Goal: Task Accomplishment & Management: Manage account settings

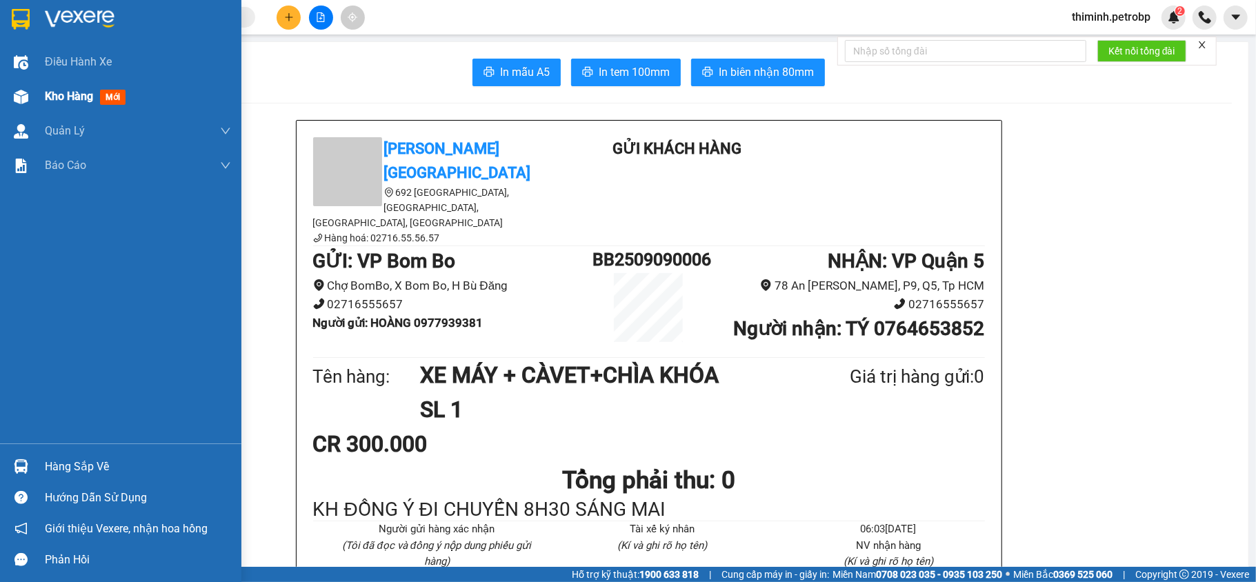
click at [76, 97] on span "Kho hàng" at bounding box center [69, 96] width 48 height 13
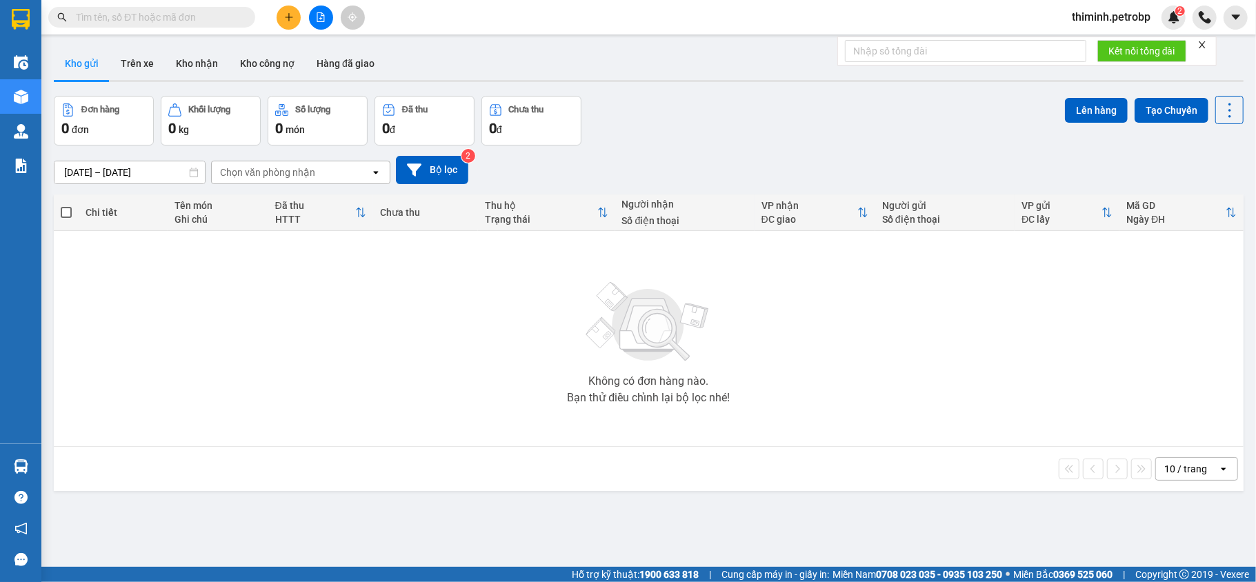
click at [1103, 17] on span "thiminh.petrobp" at bounding box center [1111, 16] width 101 height 17
click at [1101, 39] on span "Đăng xuất" at bounding box center [1117, 42] width 74 height 15
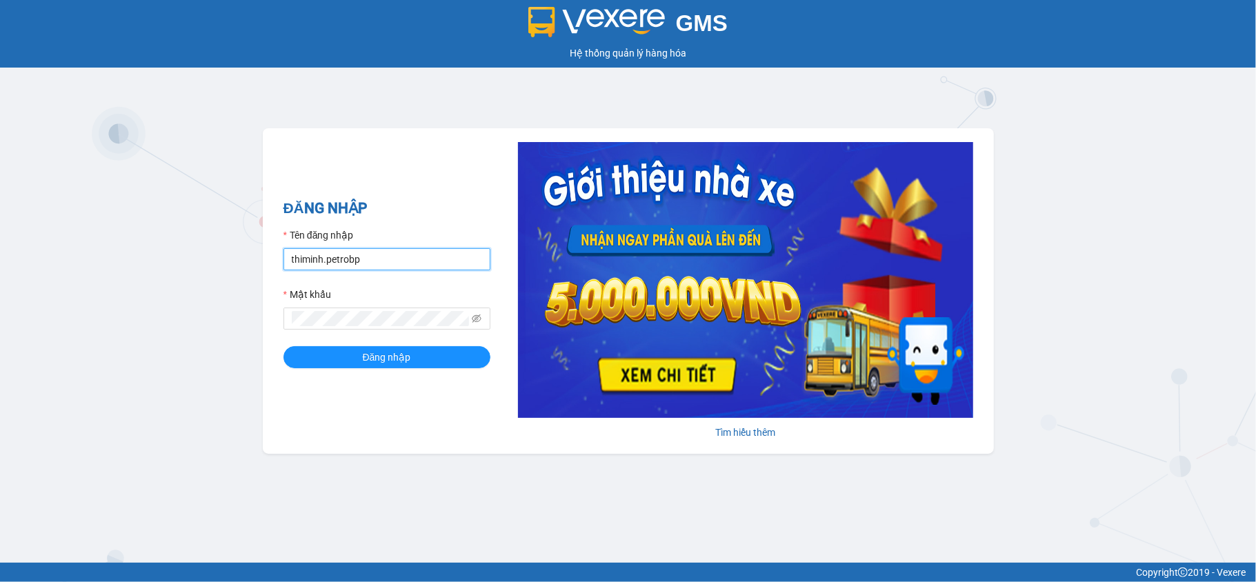
click at [379, 252] on input "thiminh.petrobp" at bounding box center [386, 259] width 207 height 22
type input "lydt.petrobp"
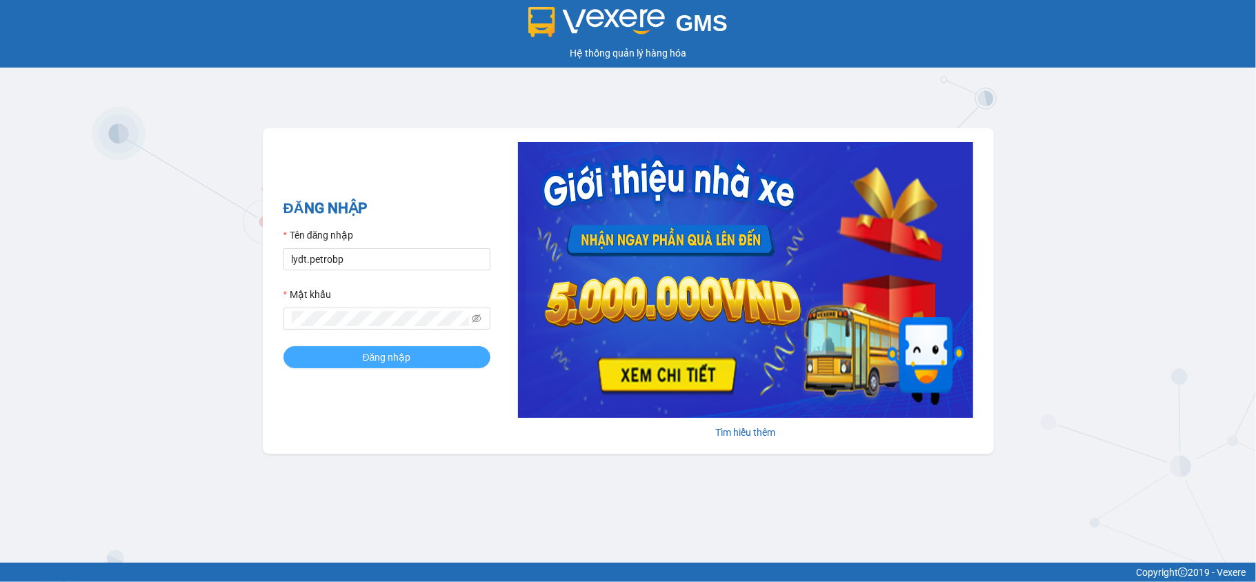
click at [343, 356] on button "Đăng nhập" at bounding box center [386, 357] width 207 height 22
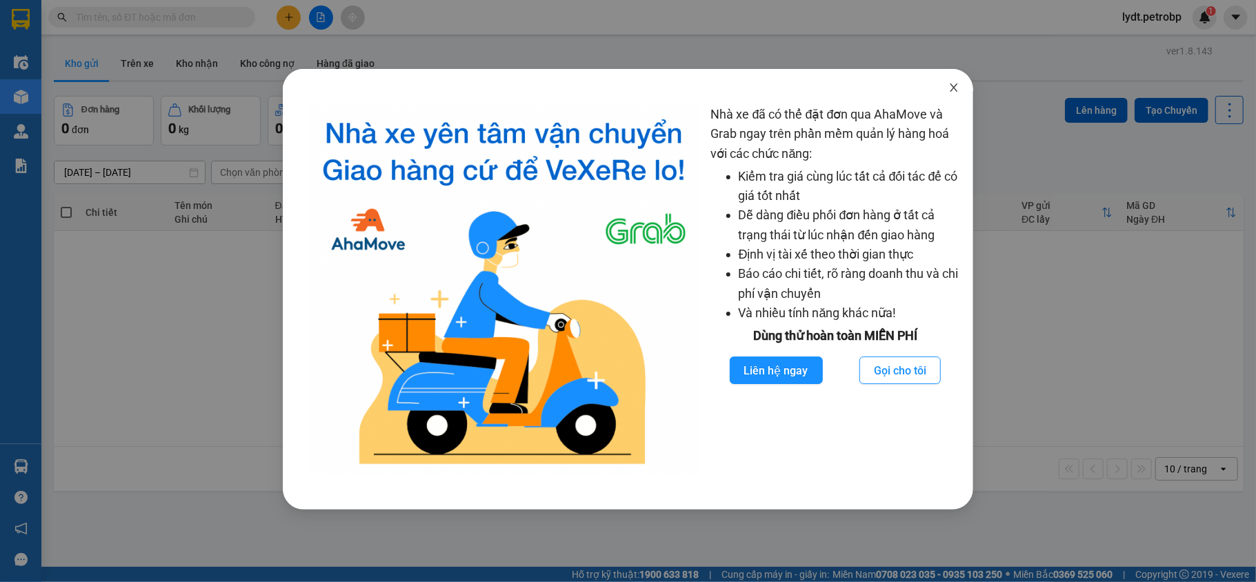
click at [956, 99] on span "Close" at bounding box center [953, 88] width 39 height 39
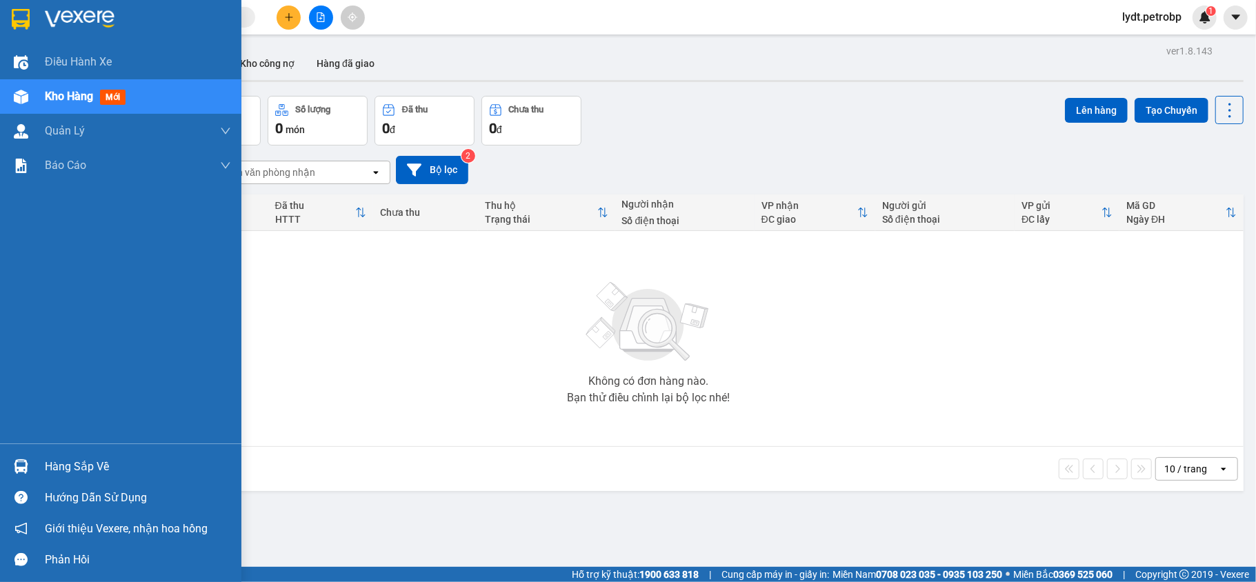
click at [26, 456] on div at bounding box center [21, 466] width 24 height 24
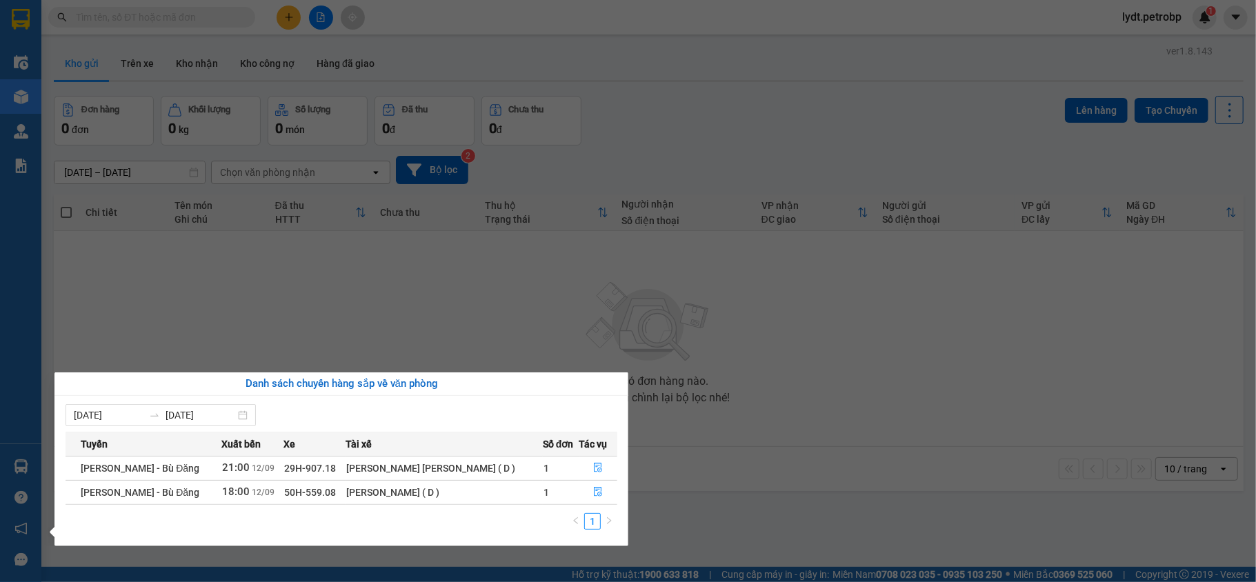
click at [731, 520] on section "Kết quả [PERSON_NAME] ( 0 ) Bộ lọc No Data lydt.petrobp 1 Điều [PERSON_NAME] xe…" at bounding box center [628, 291] width 1256 height 582
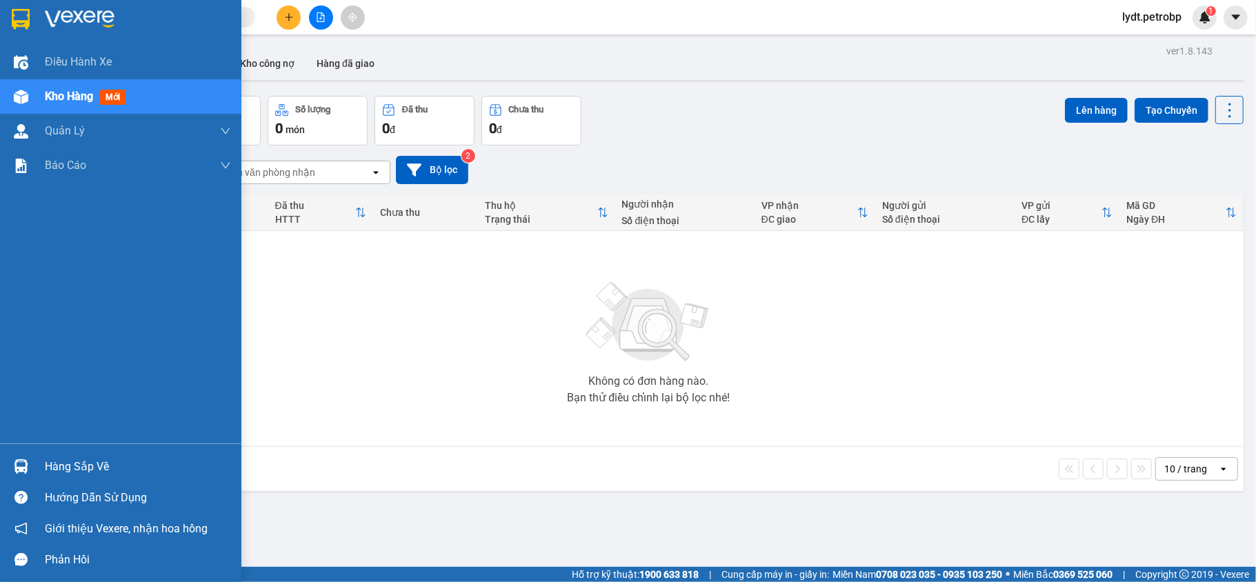
click at [39, 459] on div "Hàng sắp về" at bounding box center [120, 466] width 241 height 31
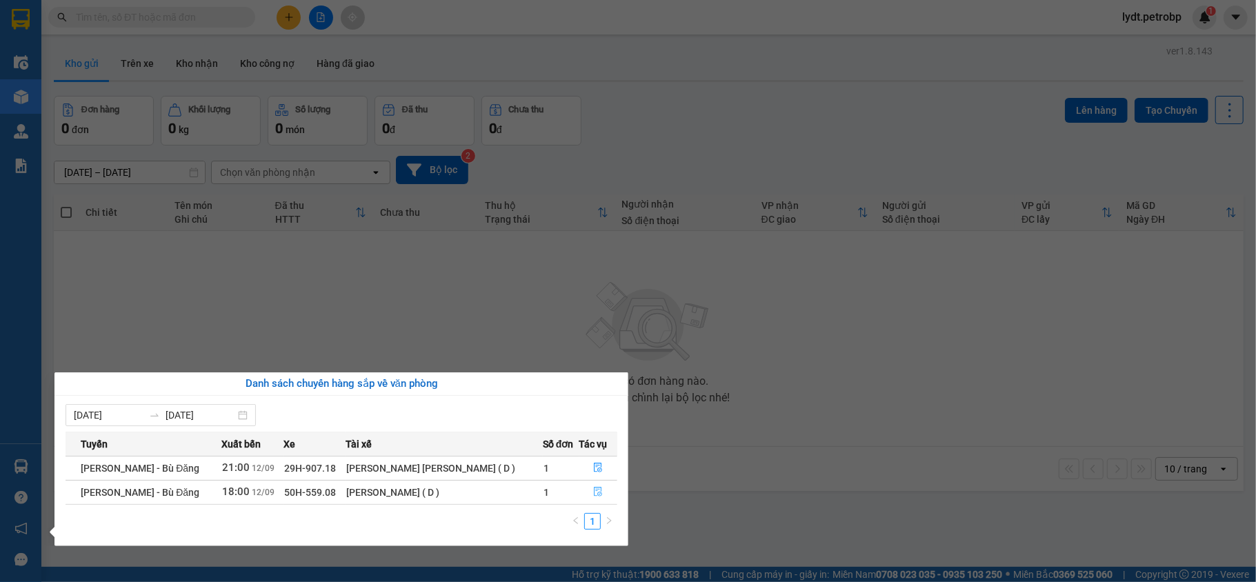
click at [585, 490] on button "button" at bounding box center [598, 492] width 37 height 22
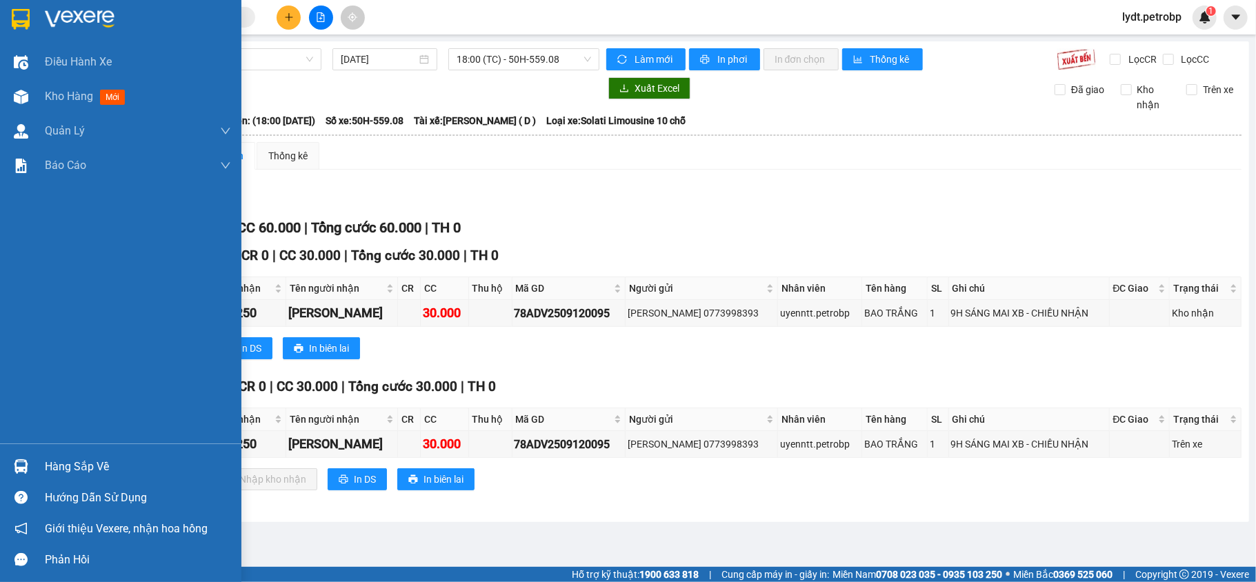
click at [21, 456] on div at bounding box center [21, 466] width 24 height 24
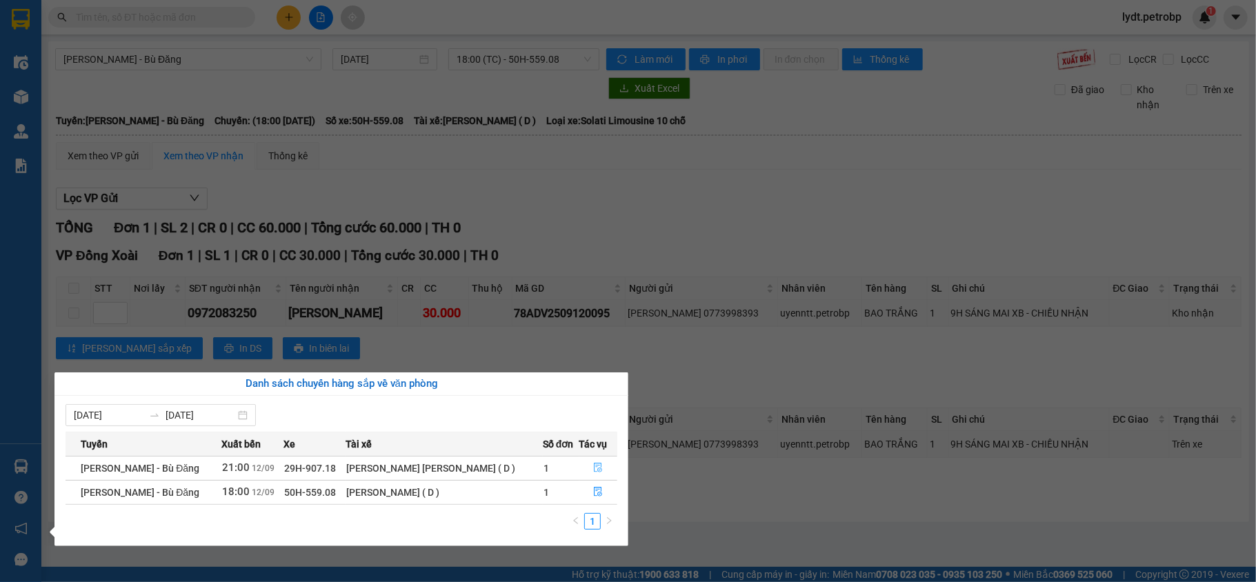
click at [593, 469] on icon "file-done" at bounding box center [598, 468] width 10 height 10
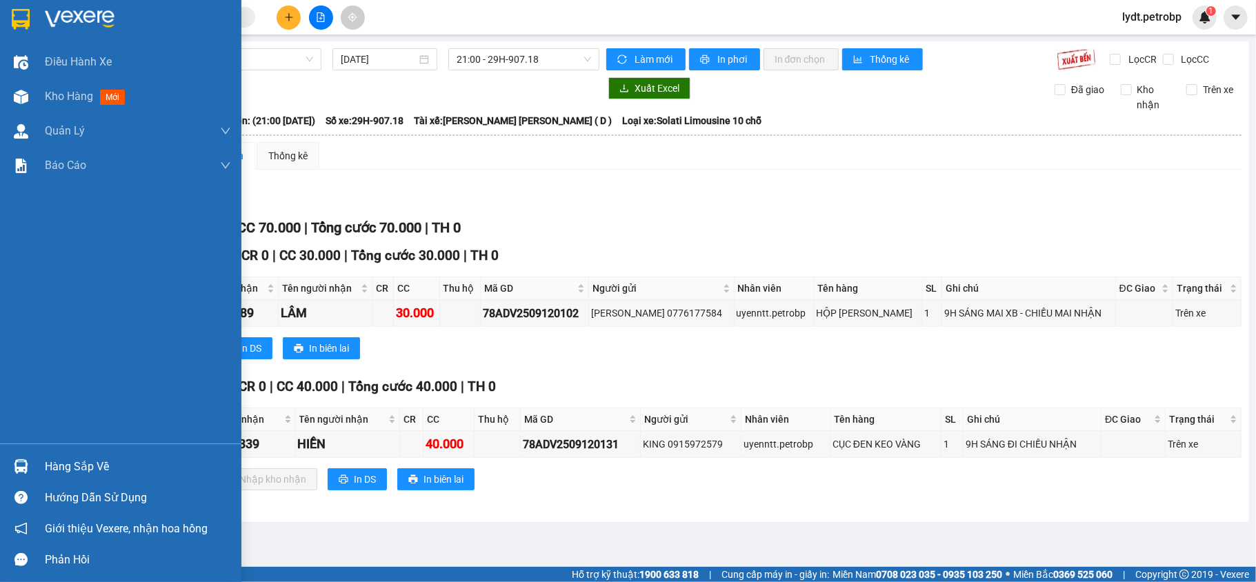
click at [78, 469] on div "Hàng sắp về" at bounding box center [138, 467] width 186 height 21
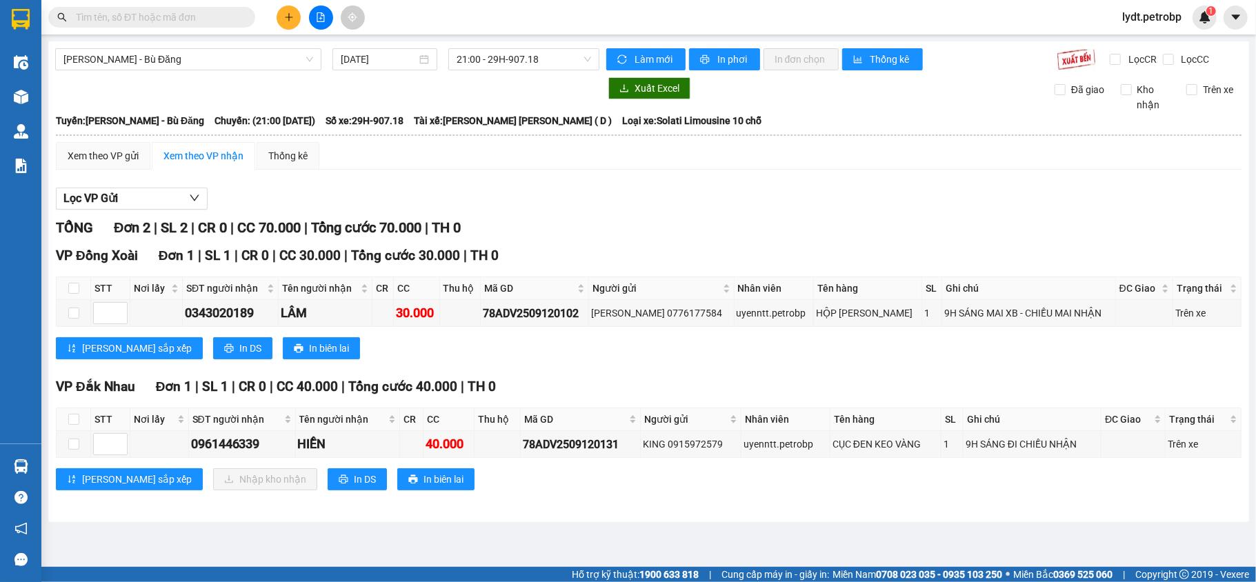
click at [298, 153] on section "Kết quả [PERSON_NAME] ( 0 ) Bộ lọc No Data lydt.petrobp 1 Điều [PERSON_NAME] xe…" at bounding box center [628, 291] width 1256 height 582
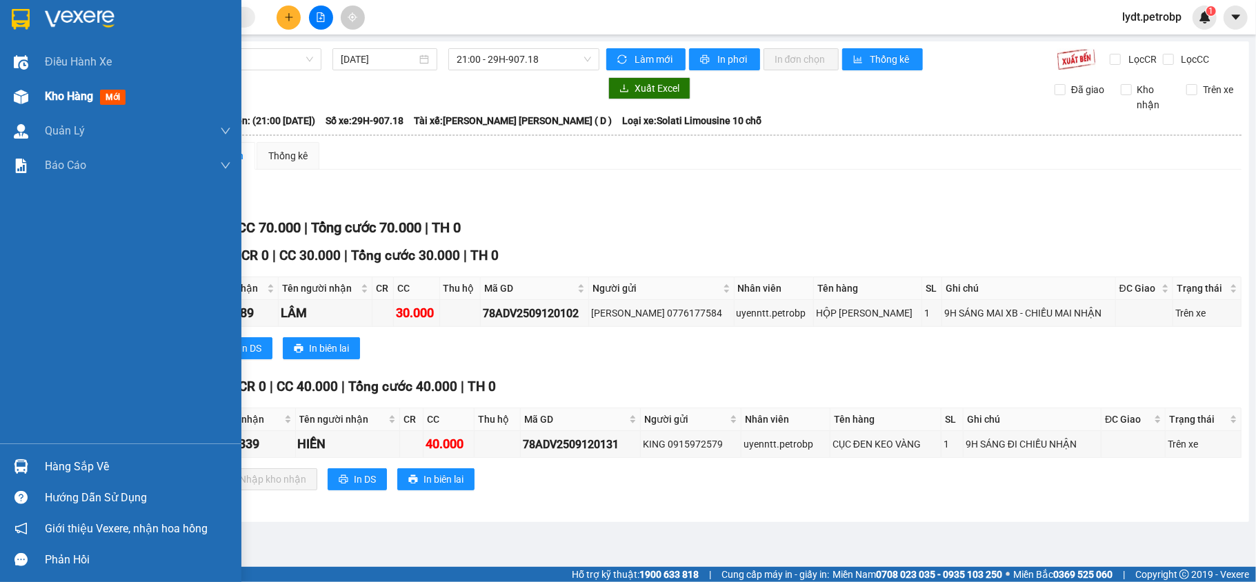
click at [61, 102] on span "Kho hàng" at bounding box center [69, 96] width 48 height 13
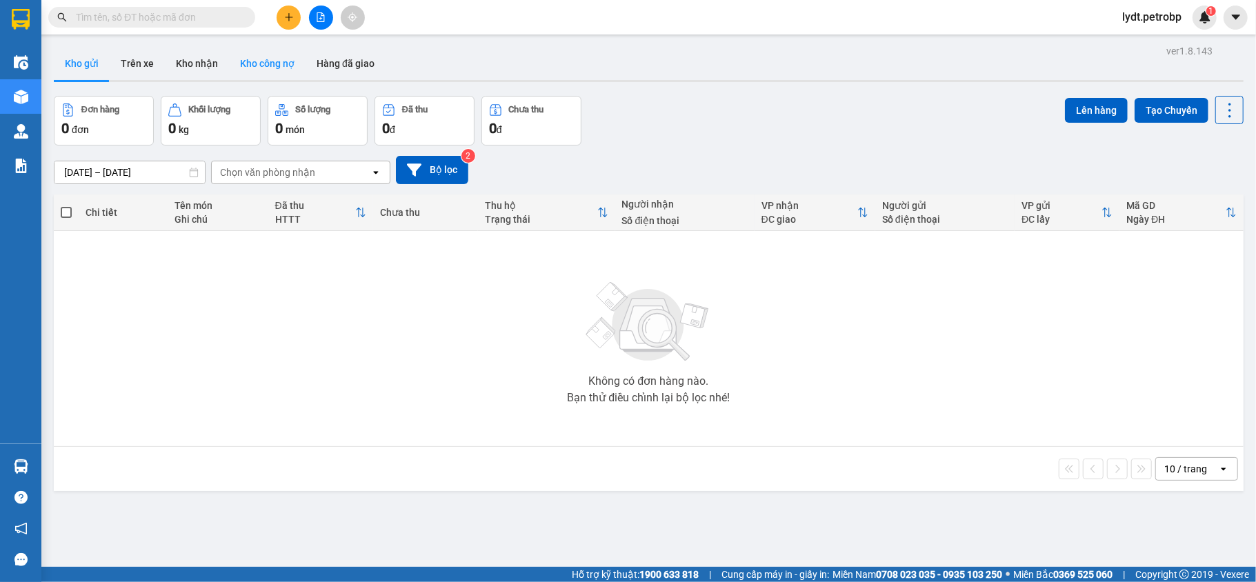
click at [229, 72] on button "Kho công nợ" at bounding box center [267, 63] width 77 height 33
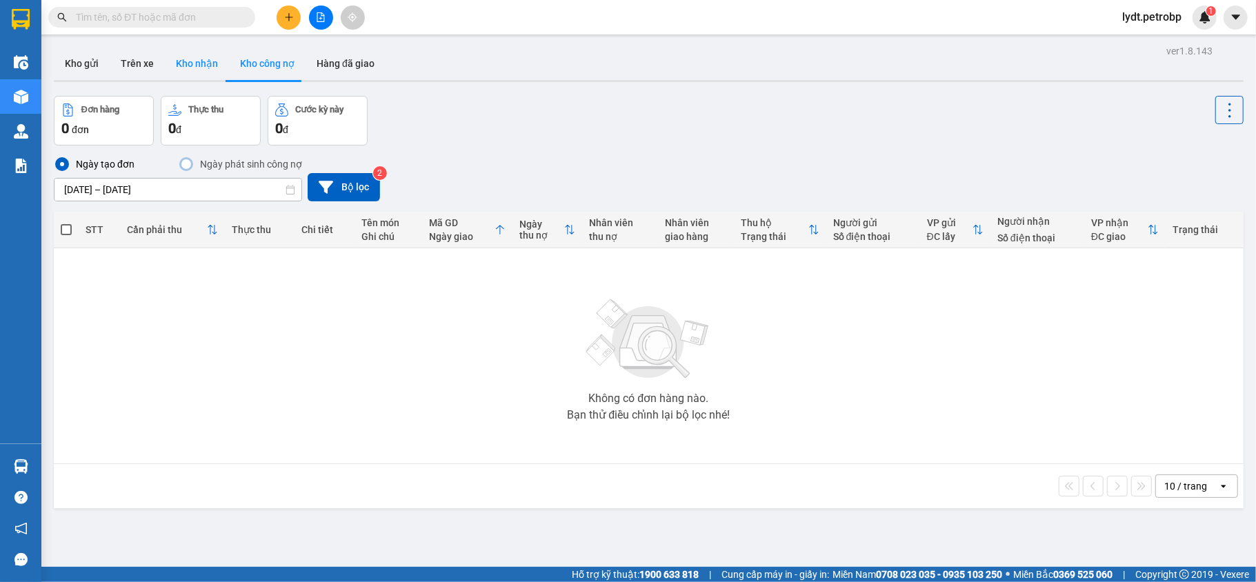
click at [197, 69] on button "Kho nhận" at bounding box center [197, 63] width 64 height 33
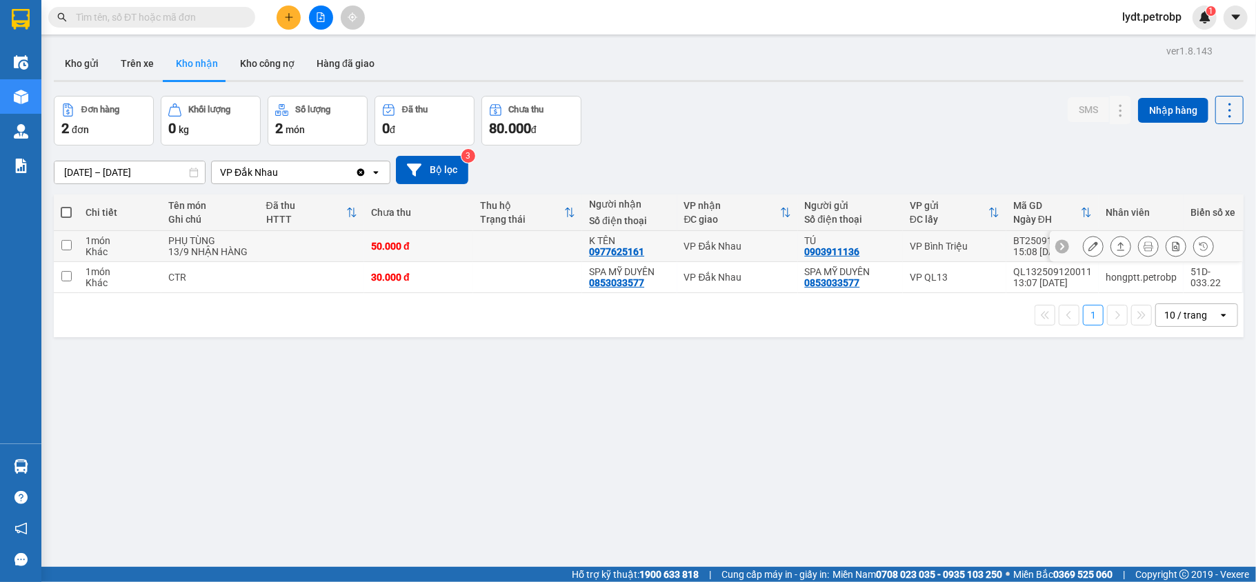
click at [1112, 245] on button at bounding box center [1120, 246] width 19 height 24
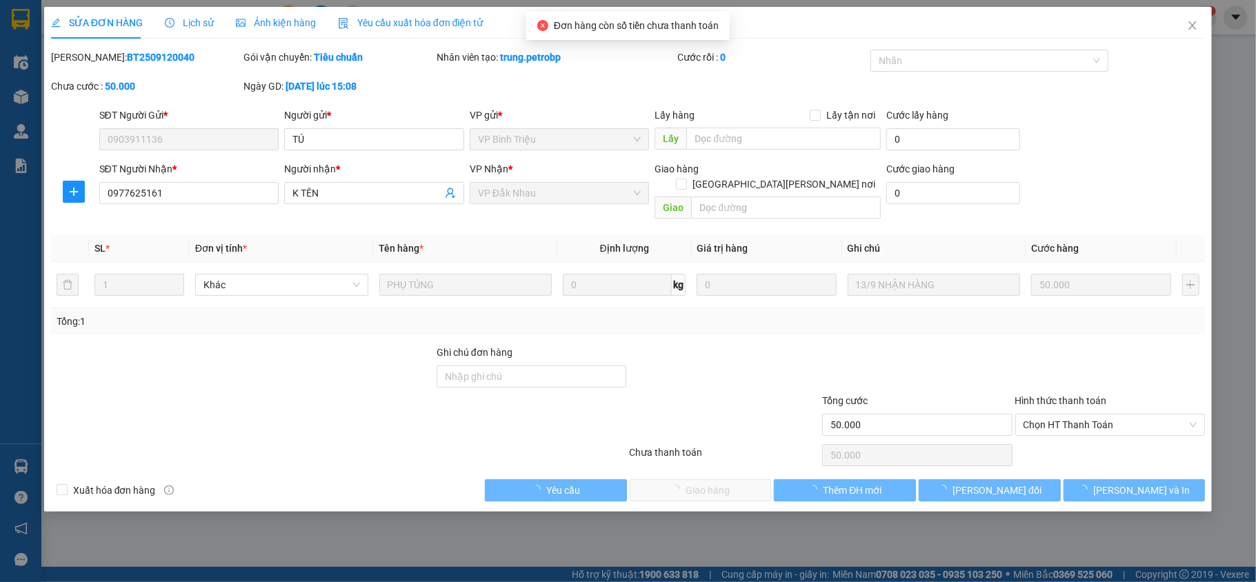
type input "0903911136"
type input "TÚ"
type input "0977625161"
type input "K TÊN"
type input "50.000"
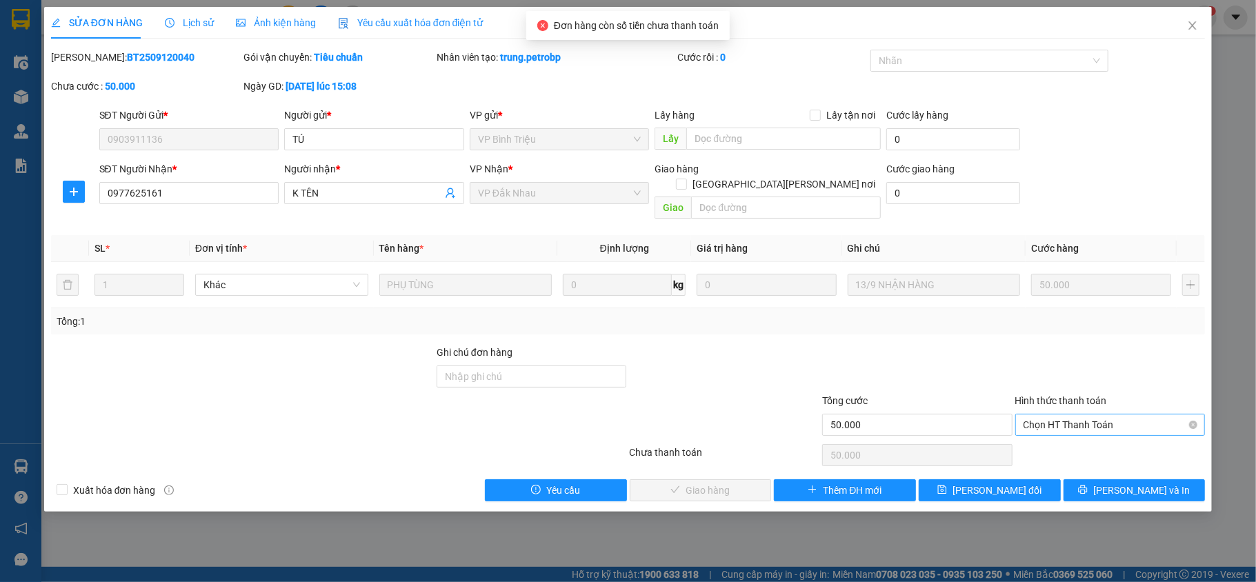
click at [1154, 414] on span "Chọn HT Thanh Toán" at bounding box center [1110, 424] width 174 height 21
click at [1107, 448] on div "Tại văn phòng" at bounding box center [1110, 439] width 190 height 22
type input "0"
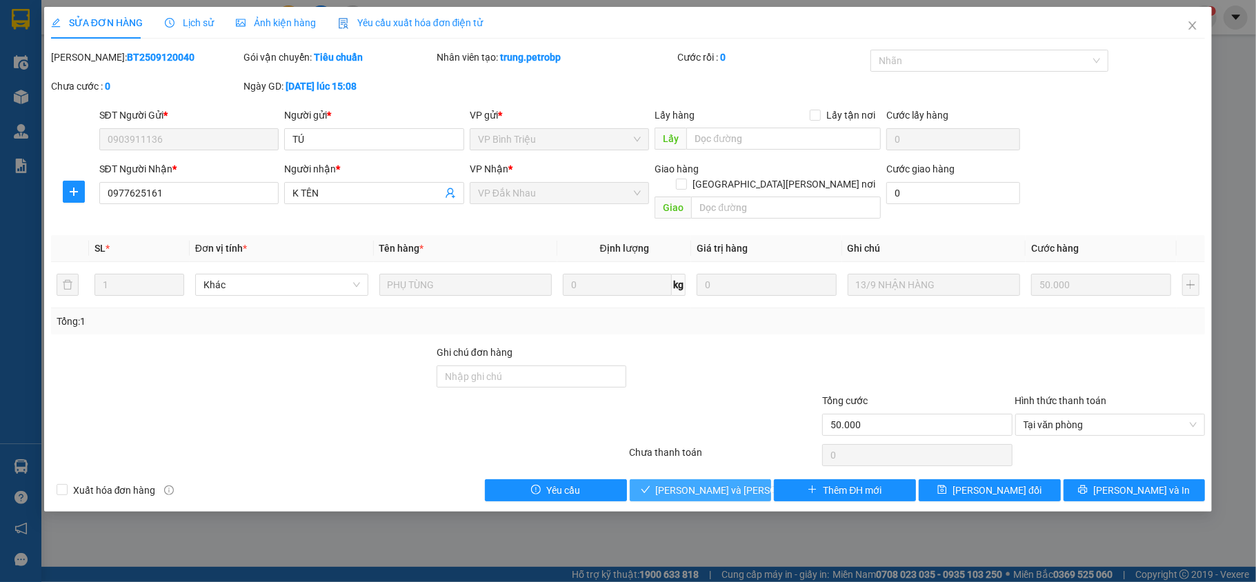
click at [721, 483] on span "[PERSON_NAME] và [PERSON_NAME] hàng" at bounding box center [749, 490] width 186 height 15
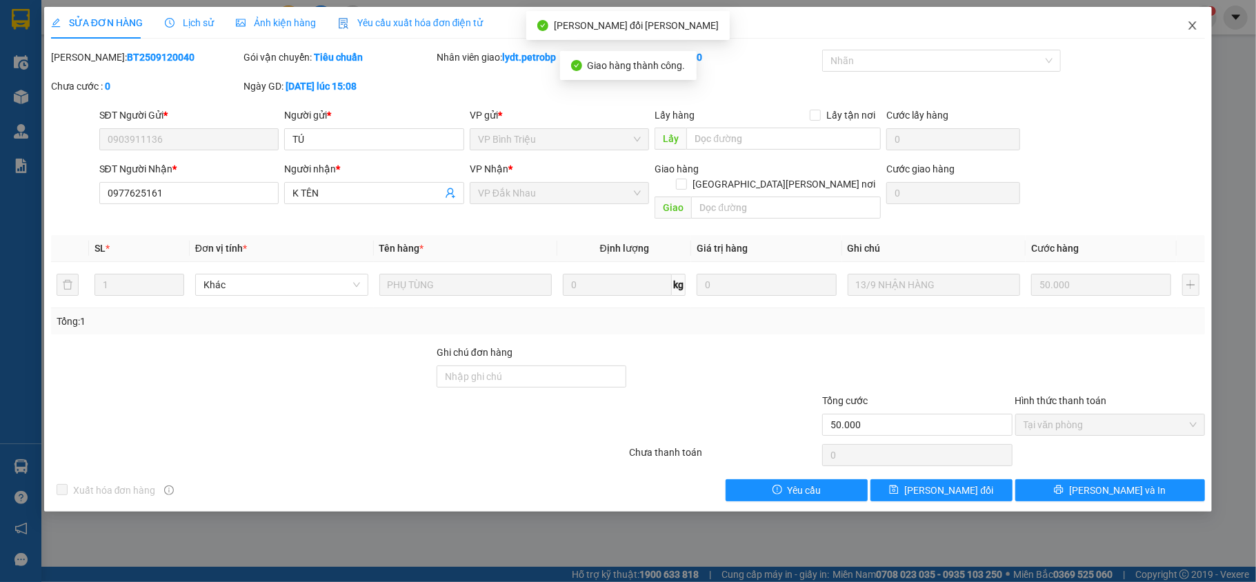
click at [1190, 17] on span "Close" at bounding box center [1192, 26] width 39 height 39
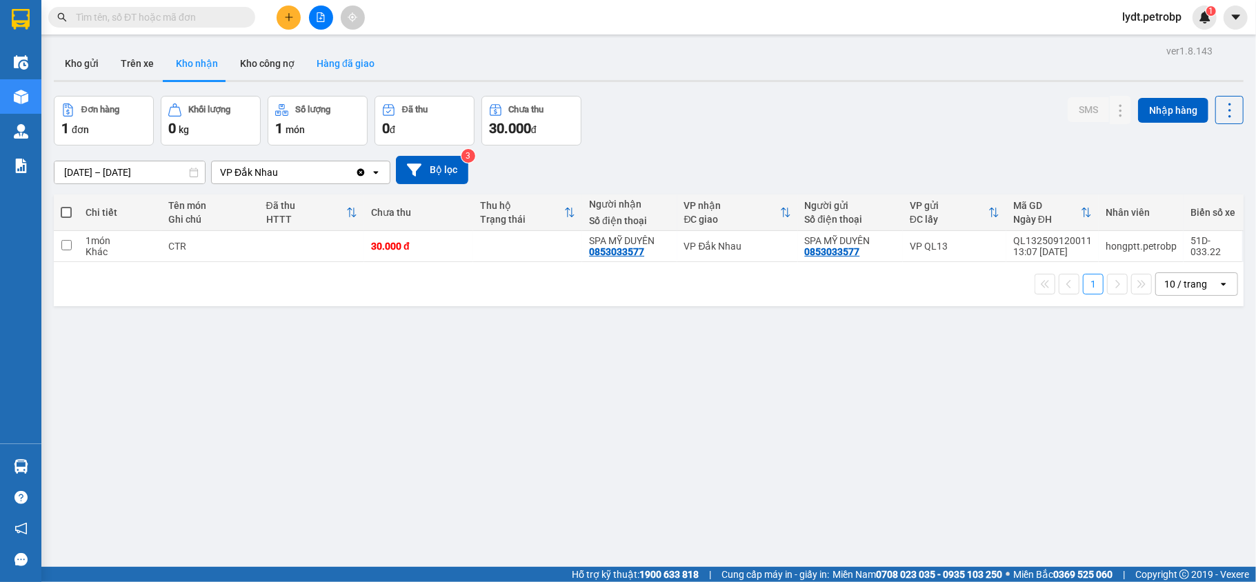
click at [368, 69] on button "Hàng đã giao" at bounding box center [345, 63] width 80 height 33
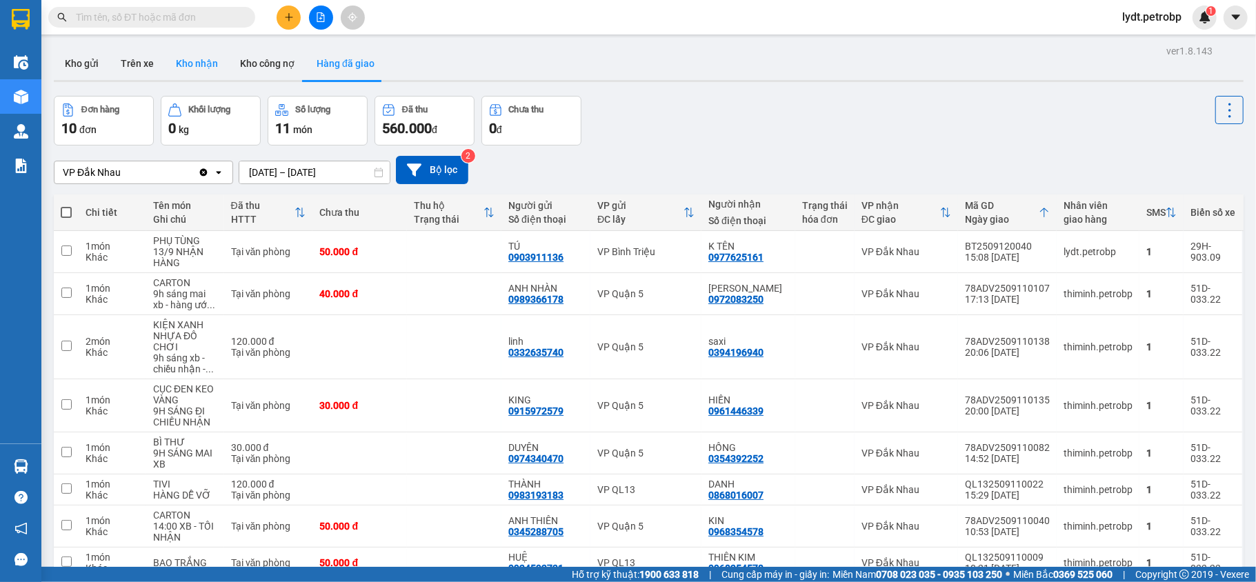
click at [203, 79] on button "Kho nhận" at bounding box center [197, 63] width 64 height 33
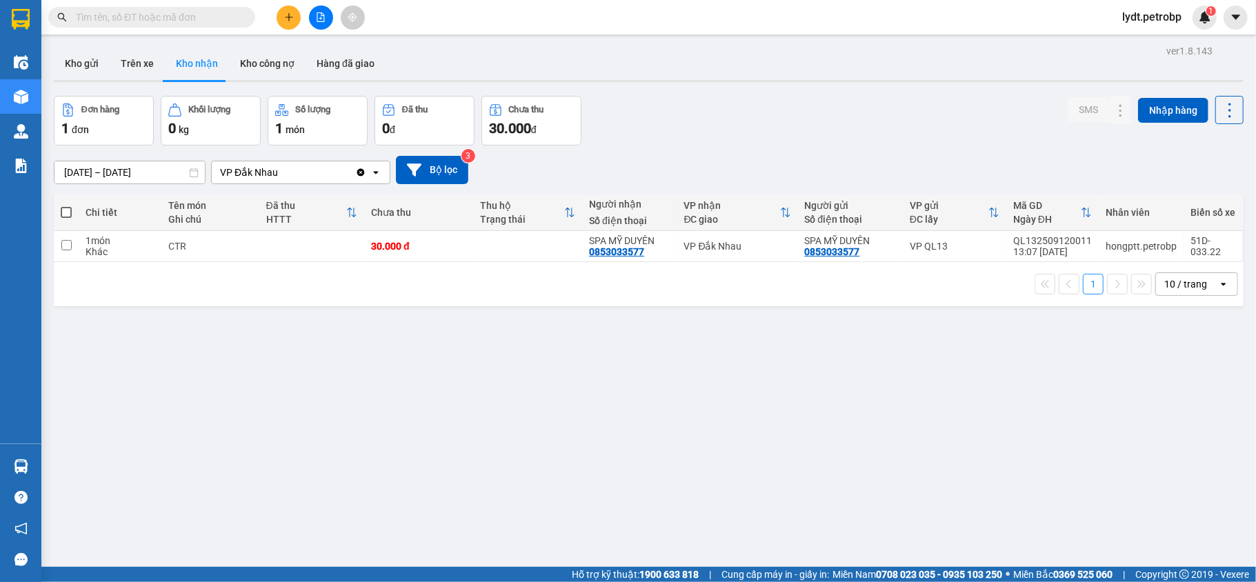
click at [174, 160] on div "[DATE] – [DATE] Press the down arrow key to interact with the calendar and sele…" at bounding box center [649, 170] width 1190 height 28
click at [169, 181] on div "ver 1.8.143 Kho gửi Trên xe Kho [PERSON_NAME] công nợ Hàng đã [PERSON_NAME] hàn…" at bounding box center [648, 332] width 1201 height 582
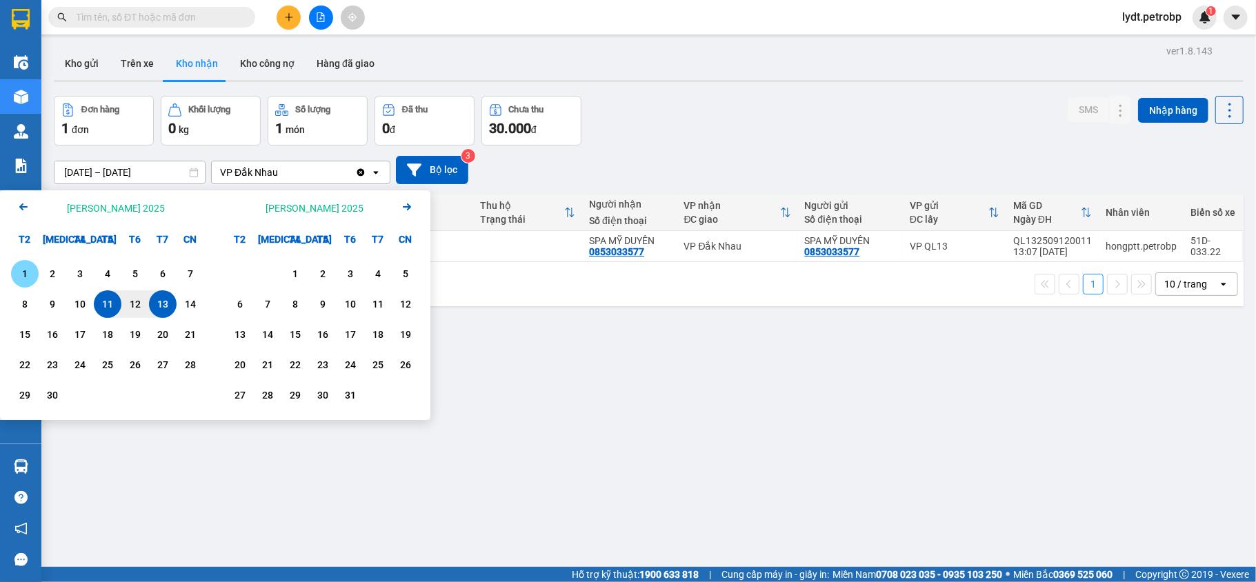
click at [12, 277] on div "1" at bounding box center [25, 274] width 28 height 28
click at [167, 301] on div "13" at bounding box center [162, 304] width 19 height 17
type input "[DATE] – [DATE]"
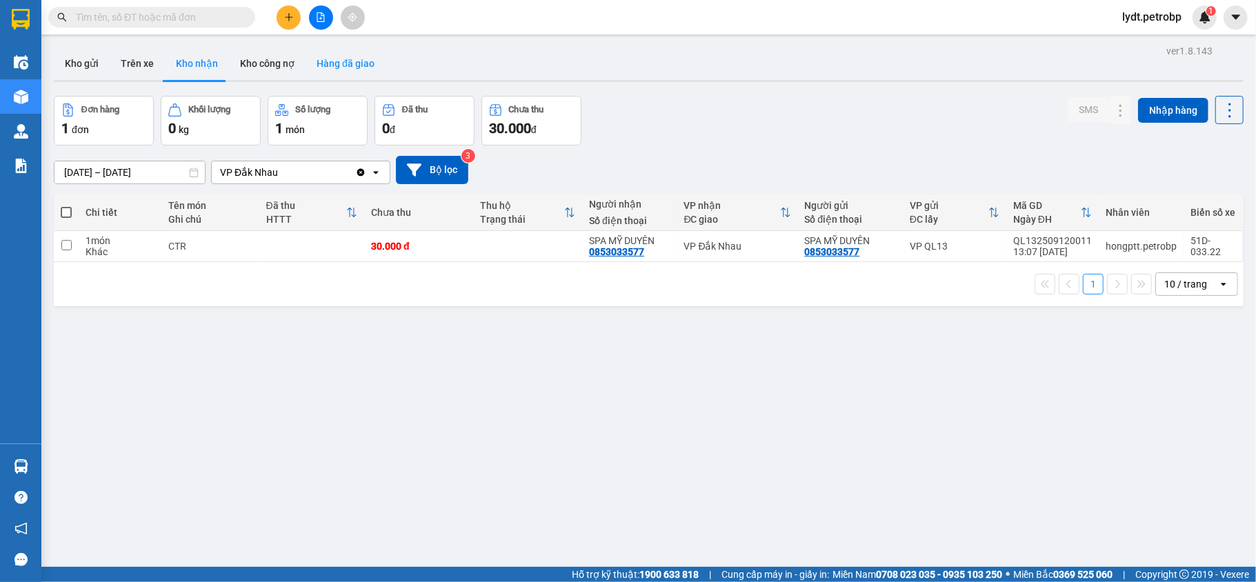
click at [335, 70] on button "Hàng đã giao" at bounding box center [345, 63] width 80 height 33
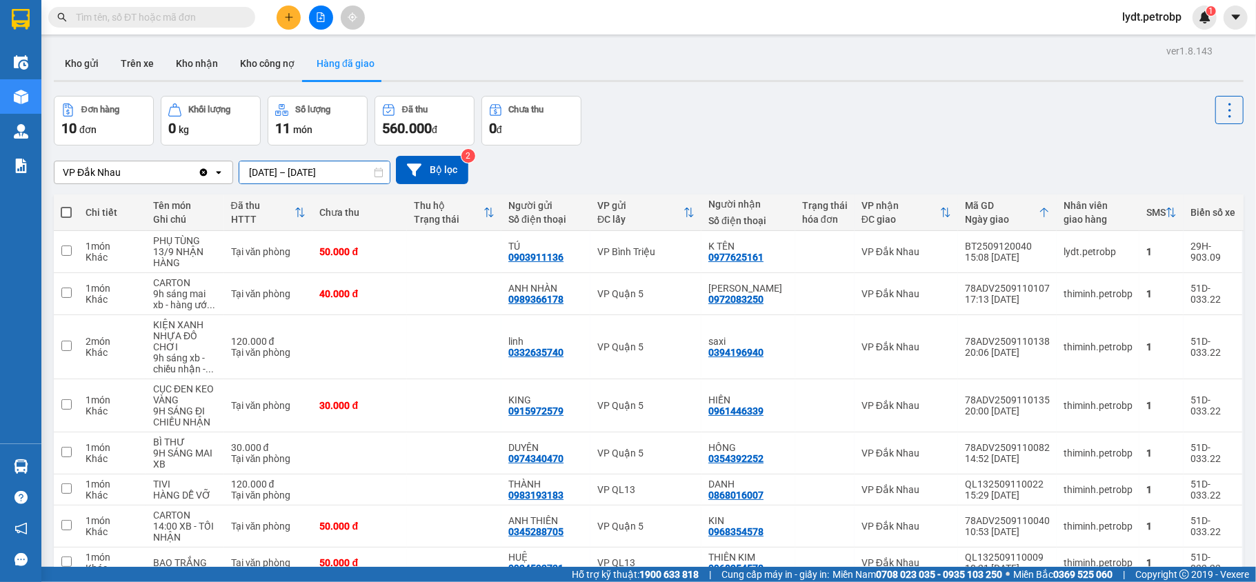
click at [288, 166] on input "[DATE] – [DATE]" at bounding box center [314, 172] width 150 height 22
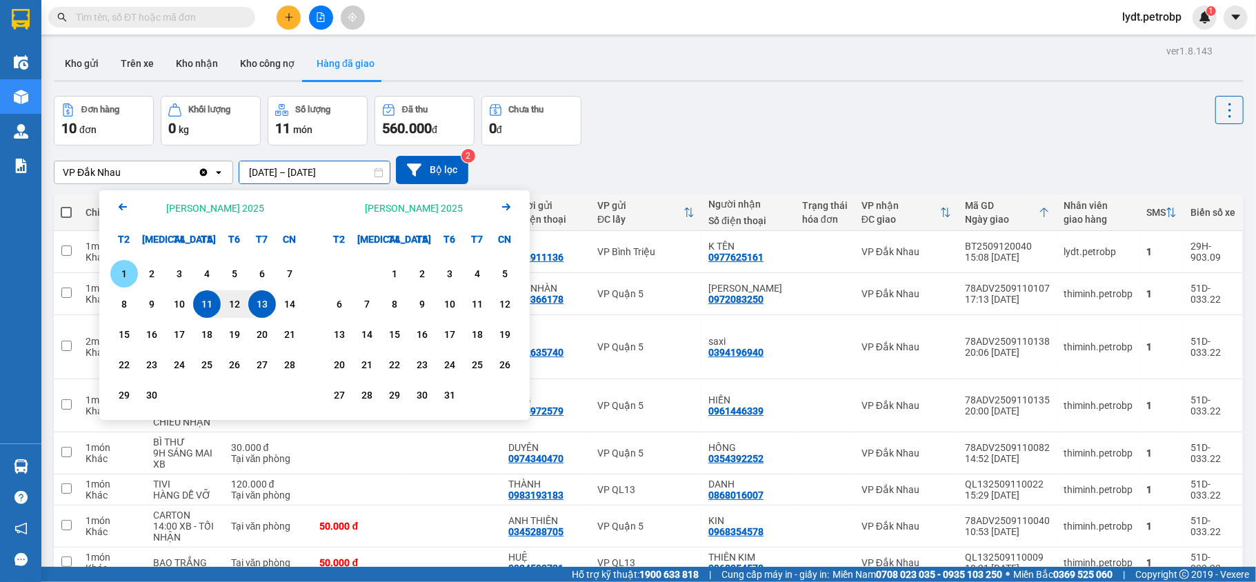
click at [132, 268] on div "1" at bounding box center [123, 273] width 19 height 17
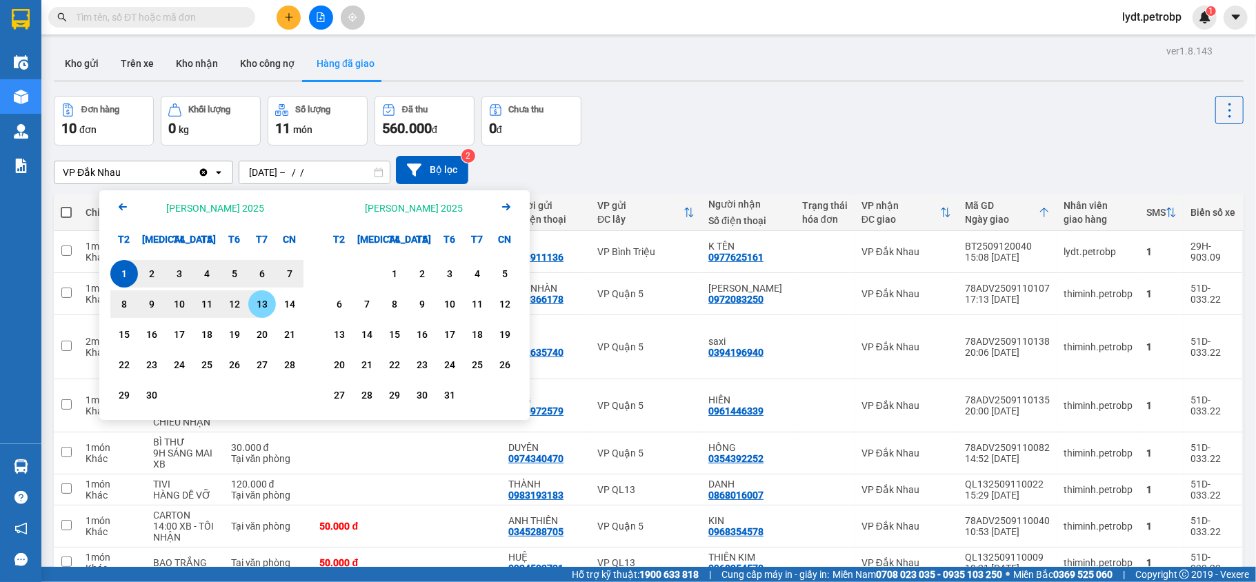
click at [257, 301] on div "13" at bounding box center [261, 304] width 19 height 17
type input "[DATE] – [DATE]"
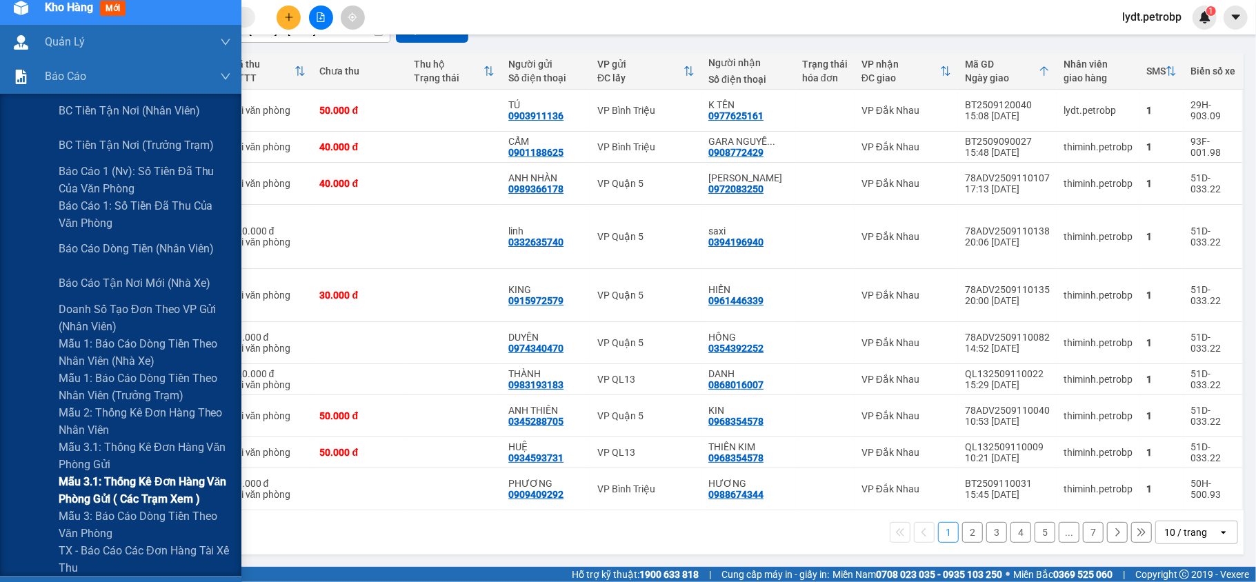
scroll to position [222, 0]
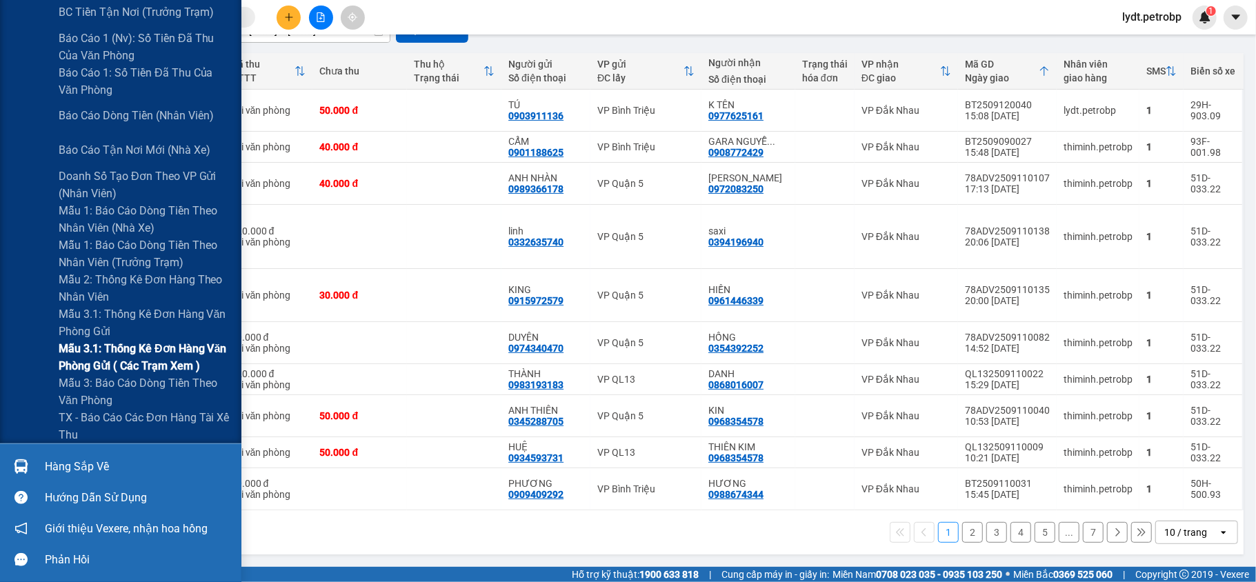
click at [171, 370] on span "Mẫu 3.1: Thống kê đơn hàng văn phòng gửi ( các trạm xem )" at bounding box center [145, 357] width 172 height 34
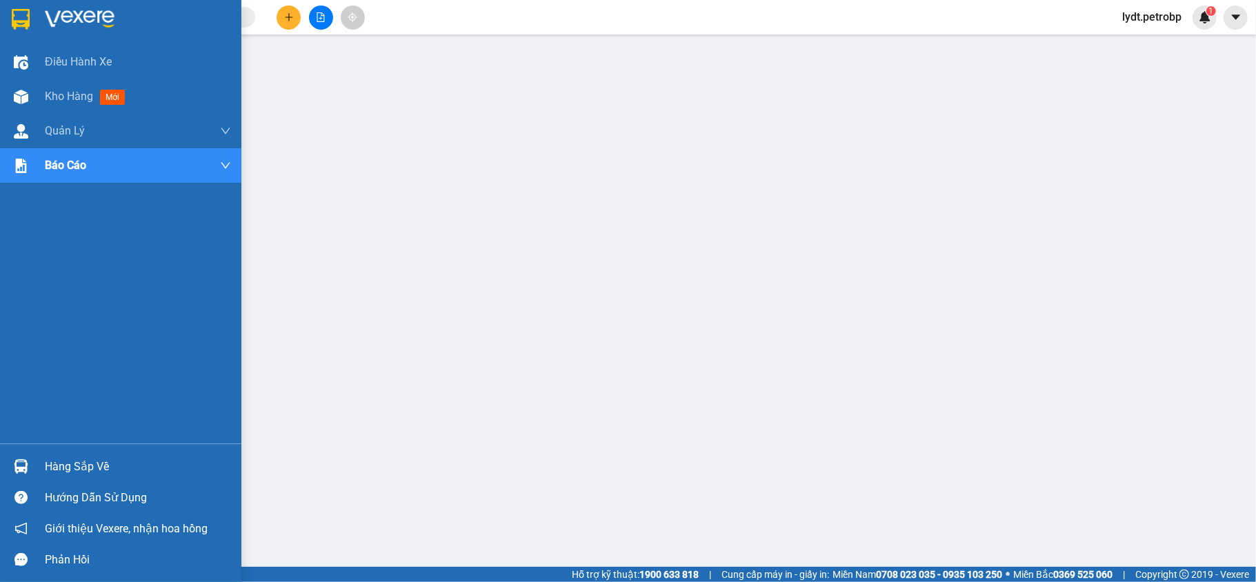
click at [72, 458] on div "Hàng sắp về" at bounding box center [138, 467] width 186 height 21
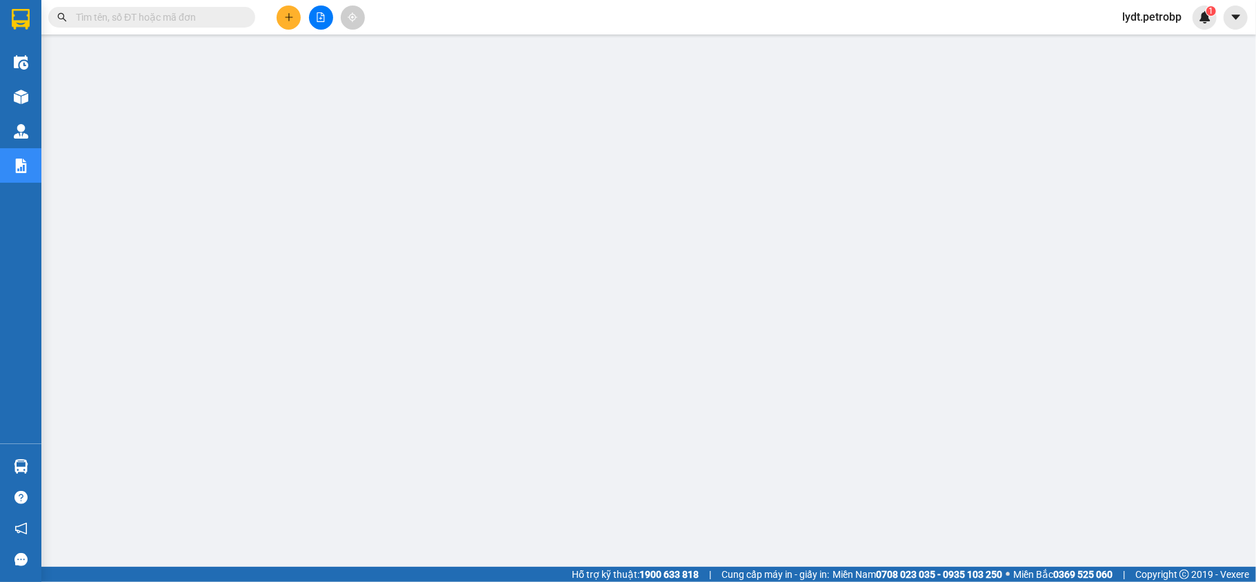
click at [143, 26] on span at bounding box center [151, 17] width 207 height 21
click at [177, 21] on input "text" at bounding box center [157, 17] width 163 height 15
paste input "MH2509110003"
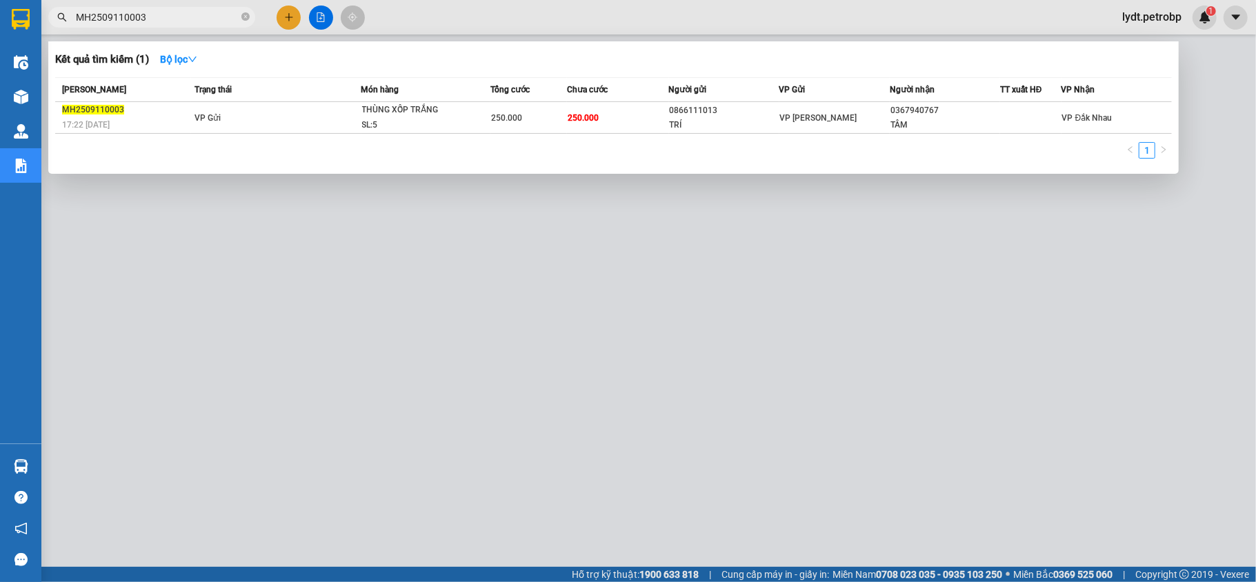
type input "MH2509110003"
click at [575, 538] on div at bounding box center [628, 291] width 1256 height 582
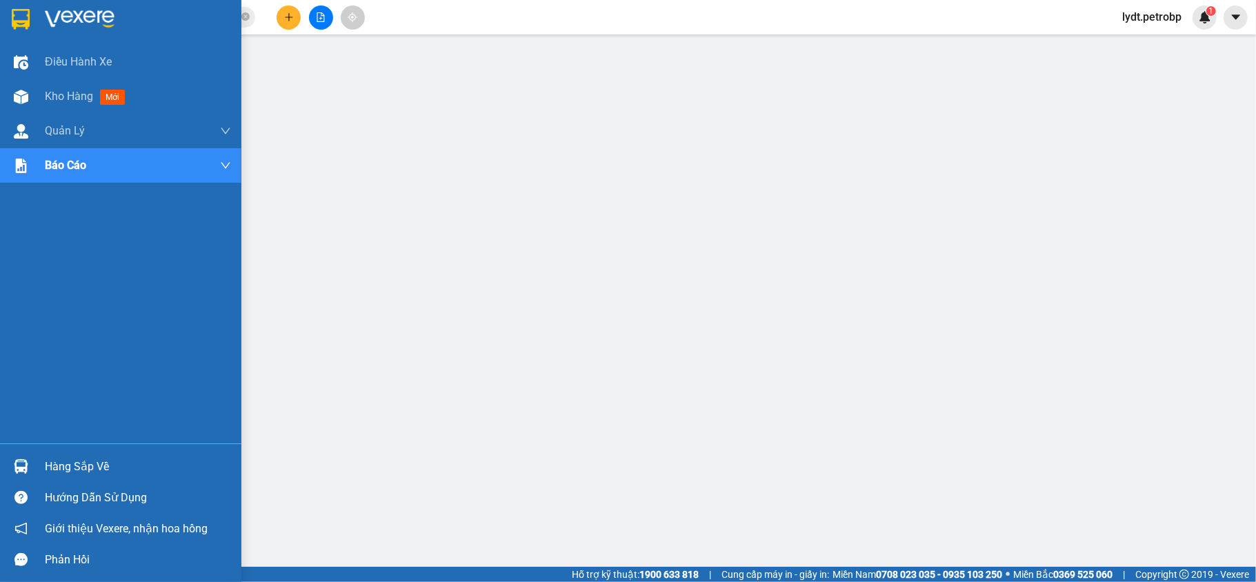
click at [19, 484] on div "Hướng dẫn sử dụng" at bounding box center [120, 497] width 241 height 31
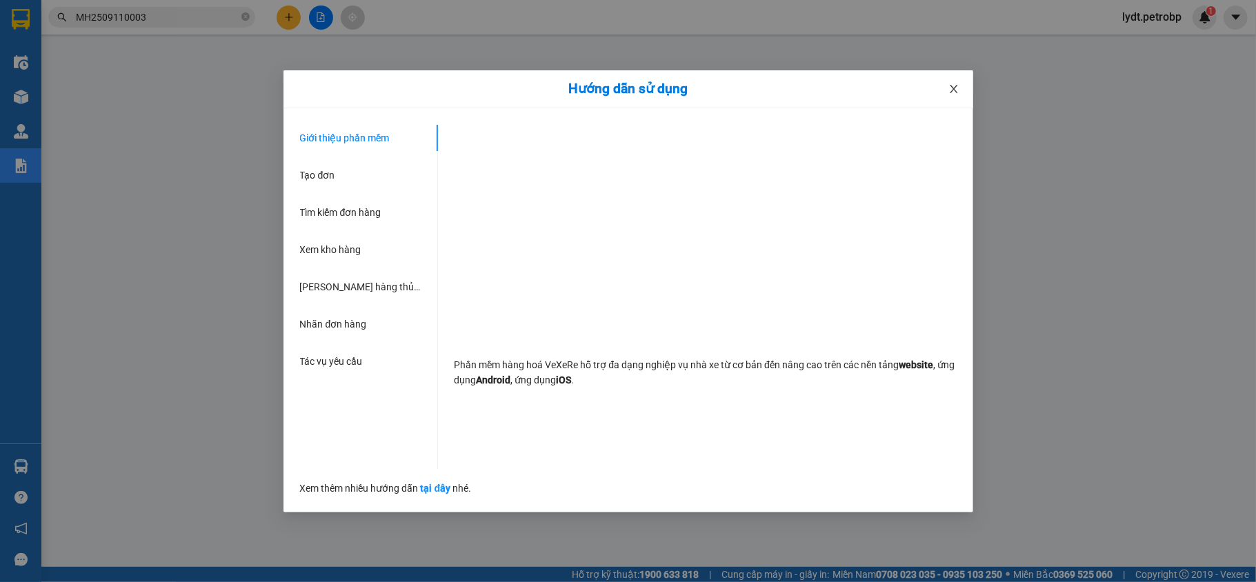
click at [939, 87] on span "Close" at bounding box center [953, 89] width 39 height 39
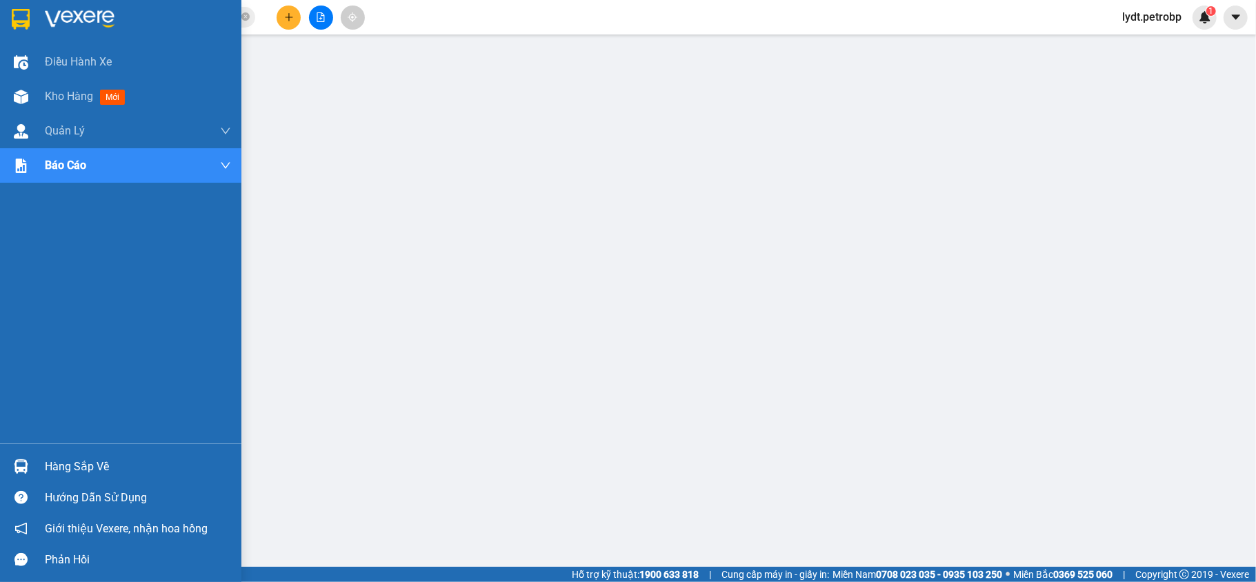
click at [19, 447] on div "Hàng sắp về Hướng dẫn sử dụng Giới thiệu Vexere, nhận hoa hồng Phản hồi" at bounding box center [120, 509] width 241 height 132
click at [63, 462] on div "Hàng sắp về" at bounding box center [138, 467] width 186 height 21
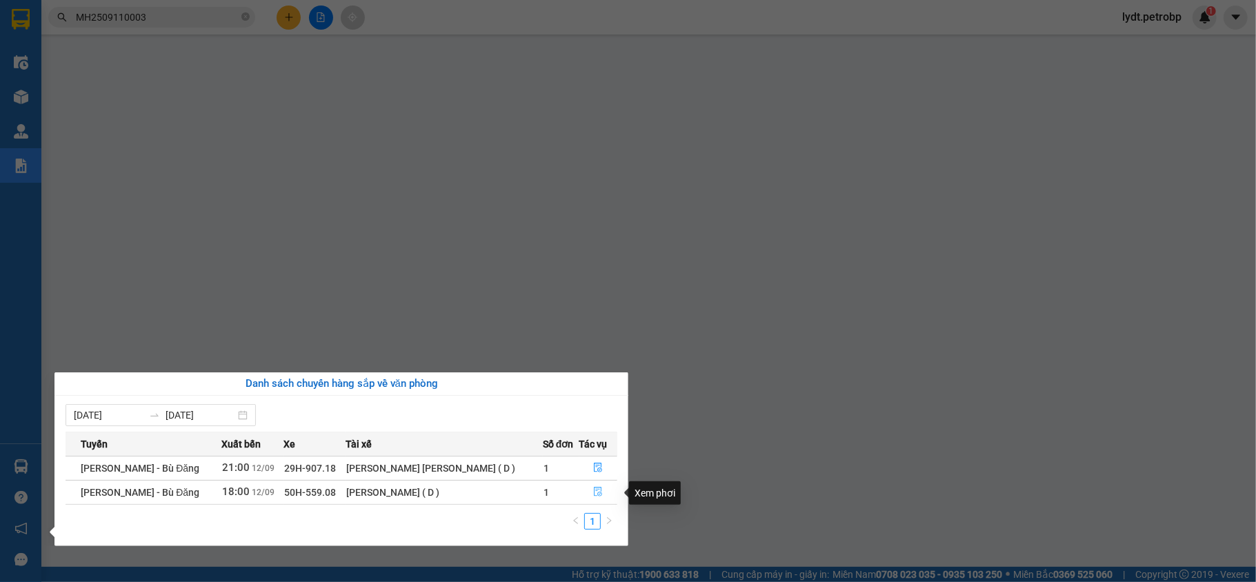
click at [594, 491] on icon "file-done" at bounding box center [598, 493] width 8 height 10
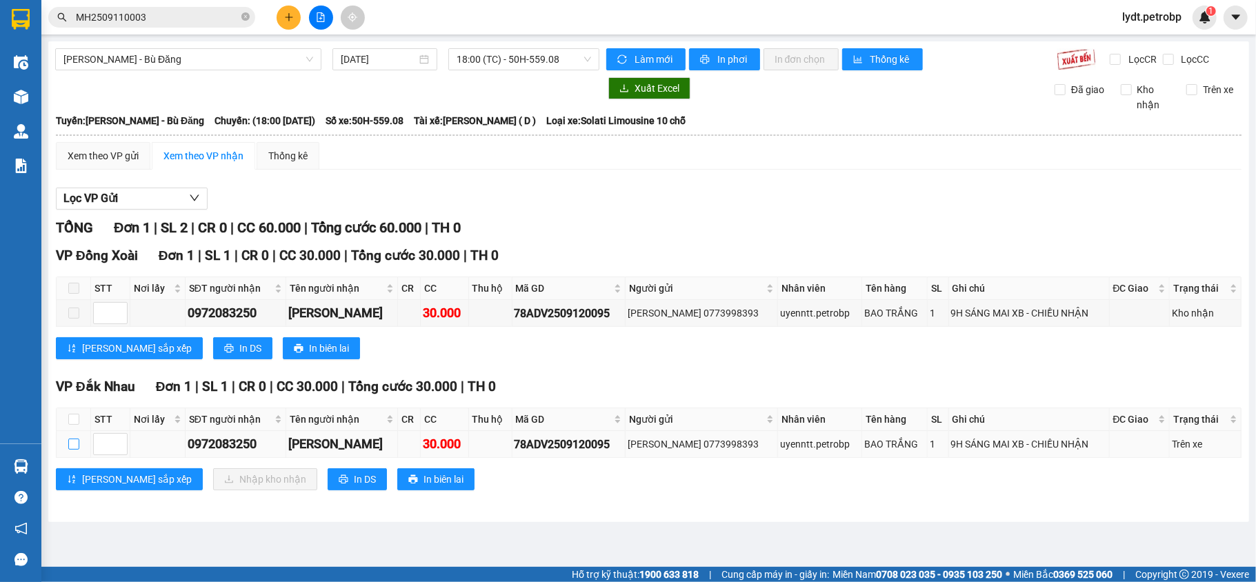
click at [75, 450] on input "checkbox" at bounding box center [73, 444] width 11 height 11
checkbox input "true"
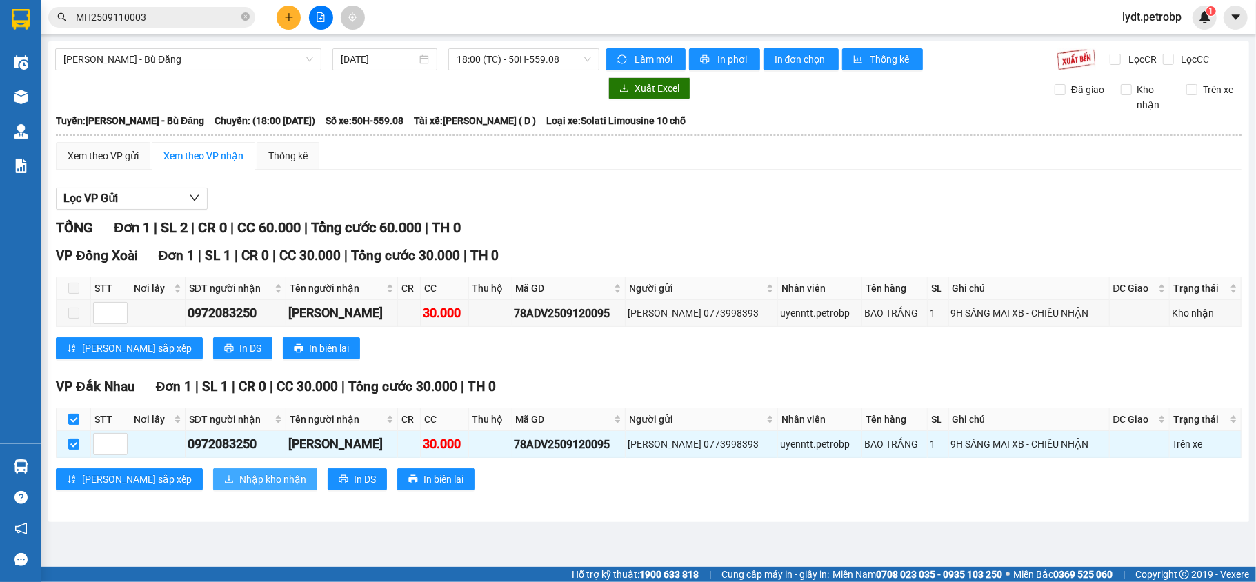
click at [224, 490] on button "Nhập kho nhận" at bounding box center [265, 479] width 104 height 22
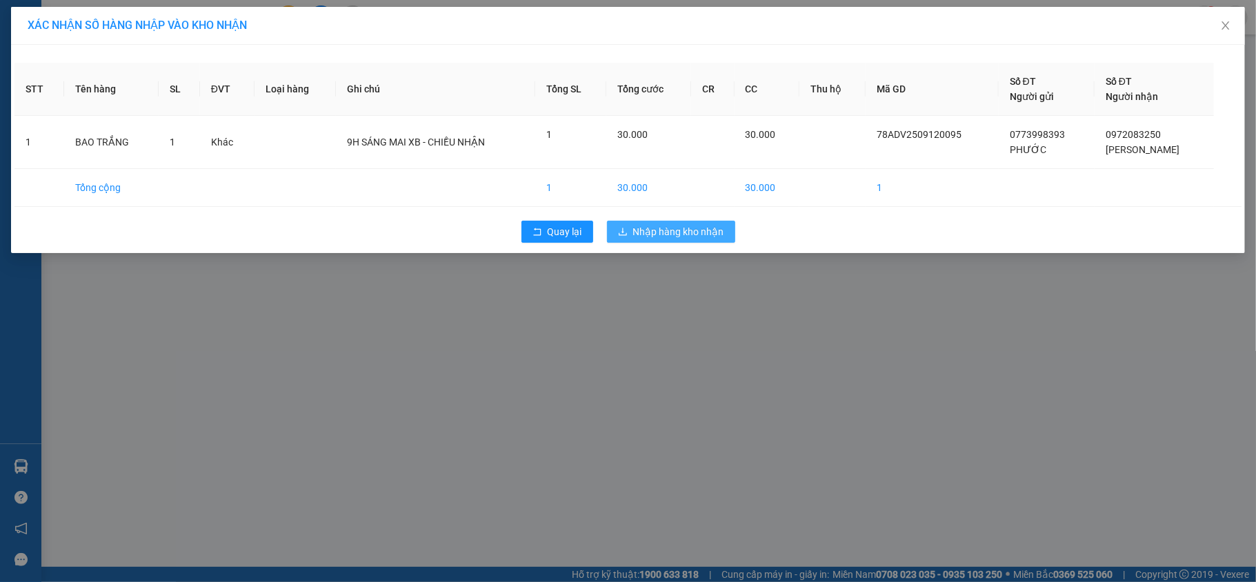
click at [694, 230] on span "Nhập hàng kho nhận" at bounding box center [678, 231] width 91 height 15
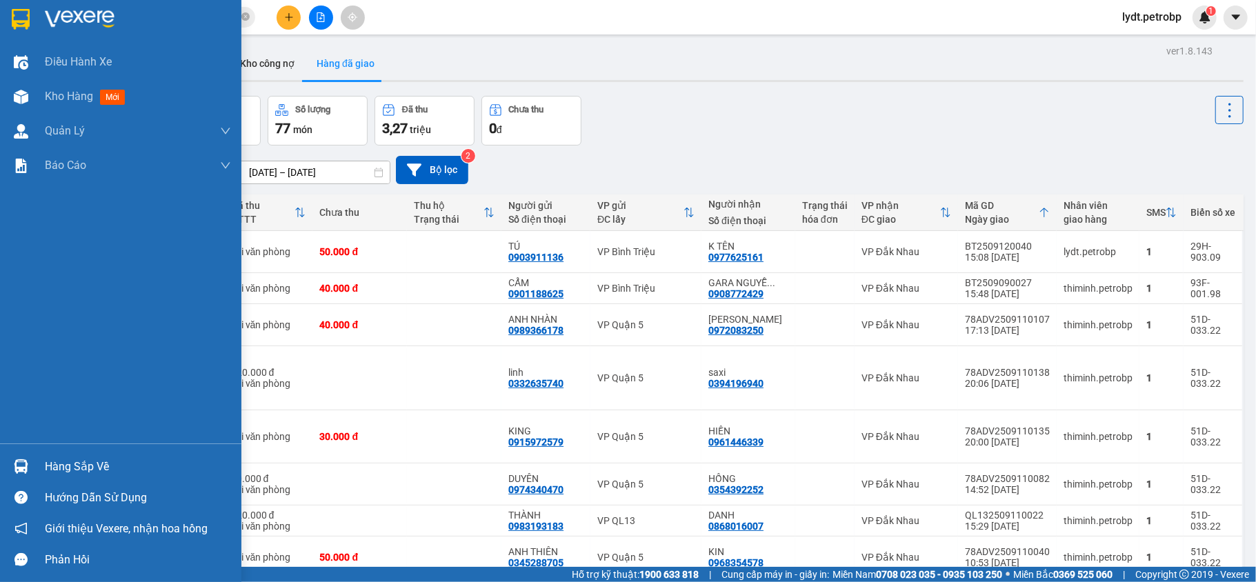
click at [47, 461] on div "Hàng sắp về" at bounding box center [138, 467] width 186 height 21
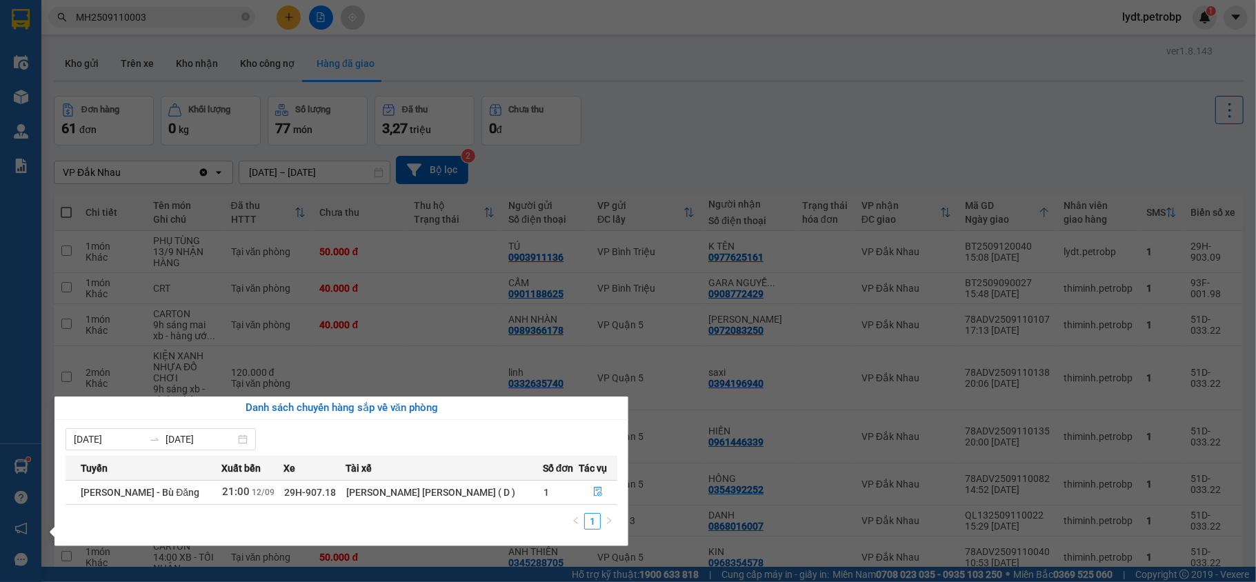
click at [208, 78] on section "Kết quả [PERSON_NAME] ( 1 ) Bộ lọc Mã ĐH Trạng thái Món hàng [PERSON_NAME] [PER…" at bounding box center [628, 291] width 1256 height 582
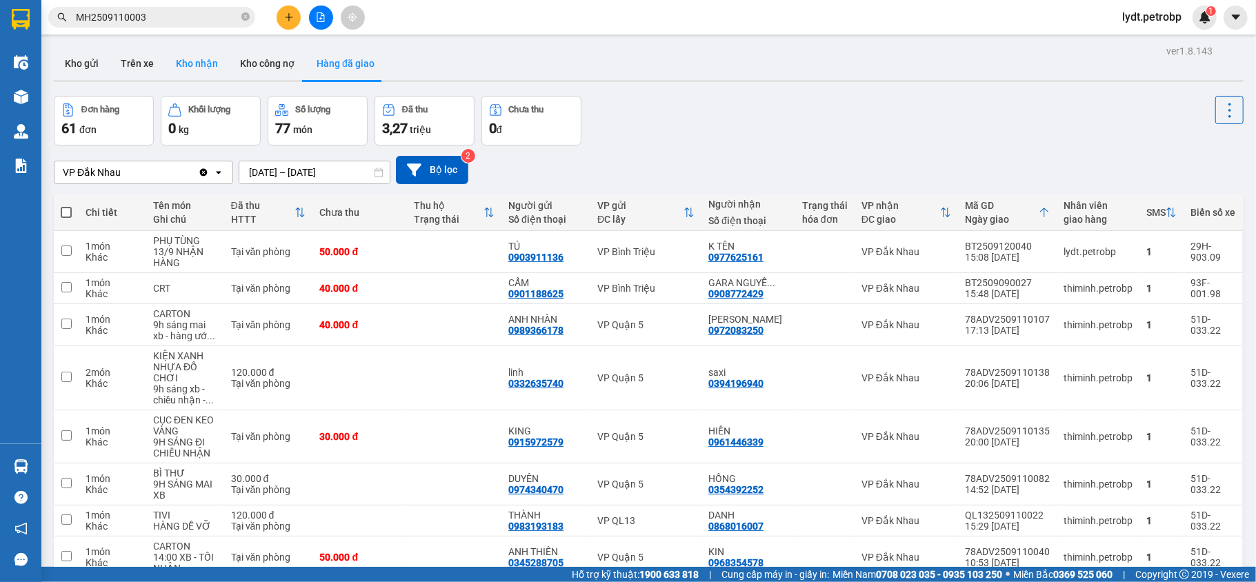
click at [205, 72] on button "Kho nhận" at bounding box center [197, 63] width 64 height 33
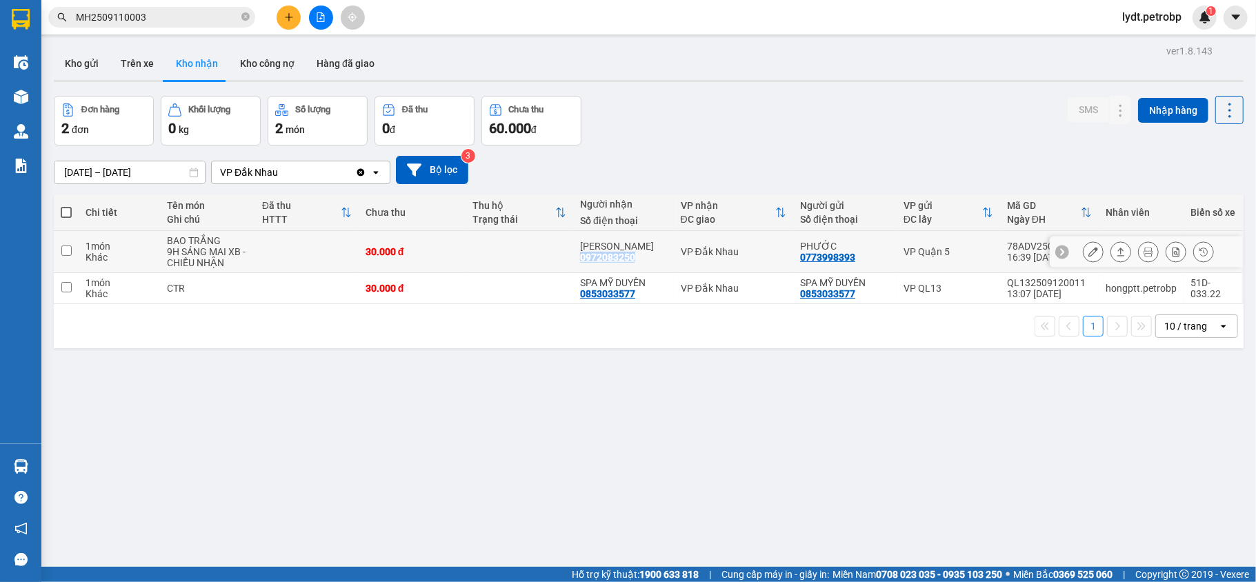
drag, startPoint x: 636, startPoint y: 254, endPoint x: 577, endPoint y: 263, distance: 59.3
click at [577, 263] on td "[PERSON_NAME] 0972083250" at bounding box center [623, 252] width 101 height 42
checkbox input "true"
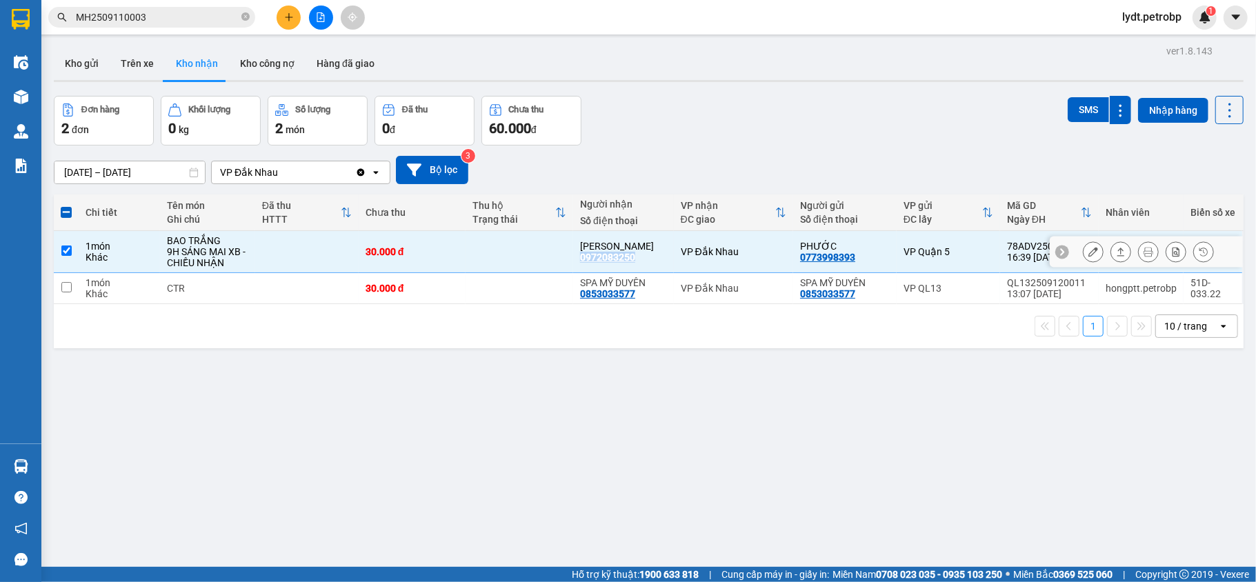
copy div "0972083250"
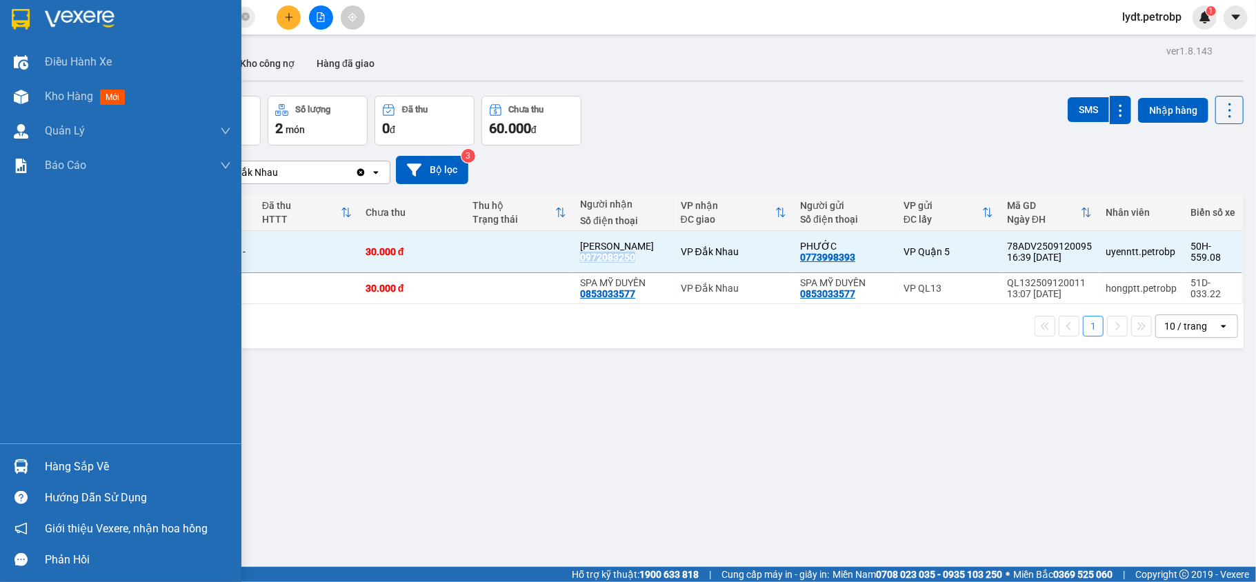
click at [23, 470] on img at bounding box center [21, 466] width 14 height 14
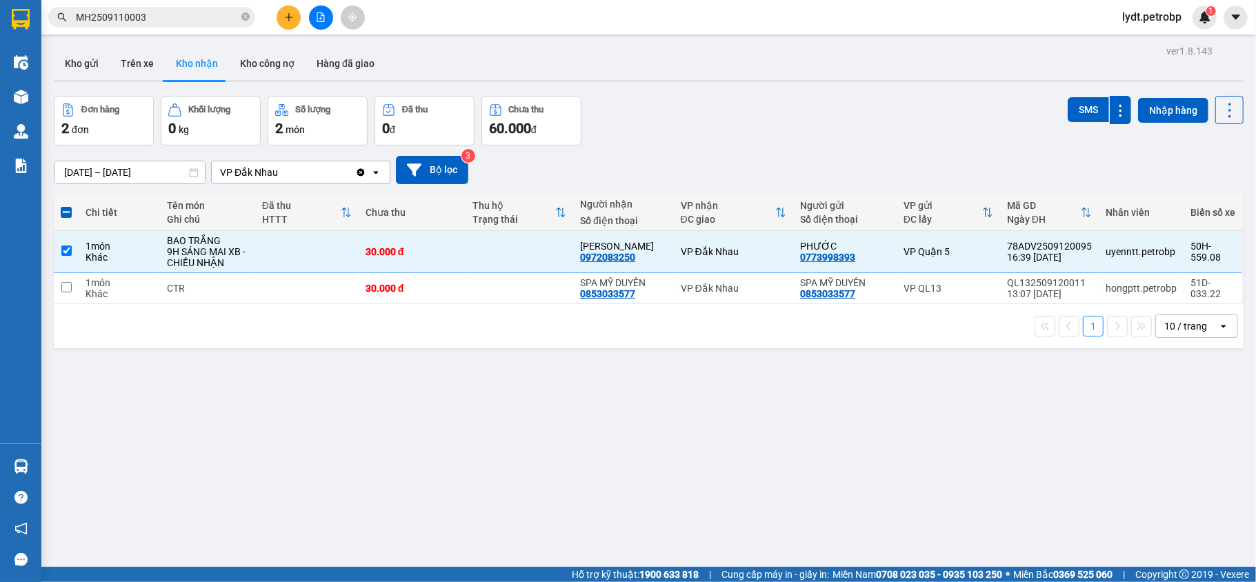
click at [696, 443] on section "Kết quả [PERSON_NAME] ( 1 ) Bộ lọc Mã ĐH Trạng thái Món hàng [PERSON_NAME] [PER…" at bounding box center [628, 291] width 1256 height 582
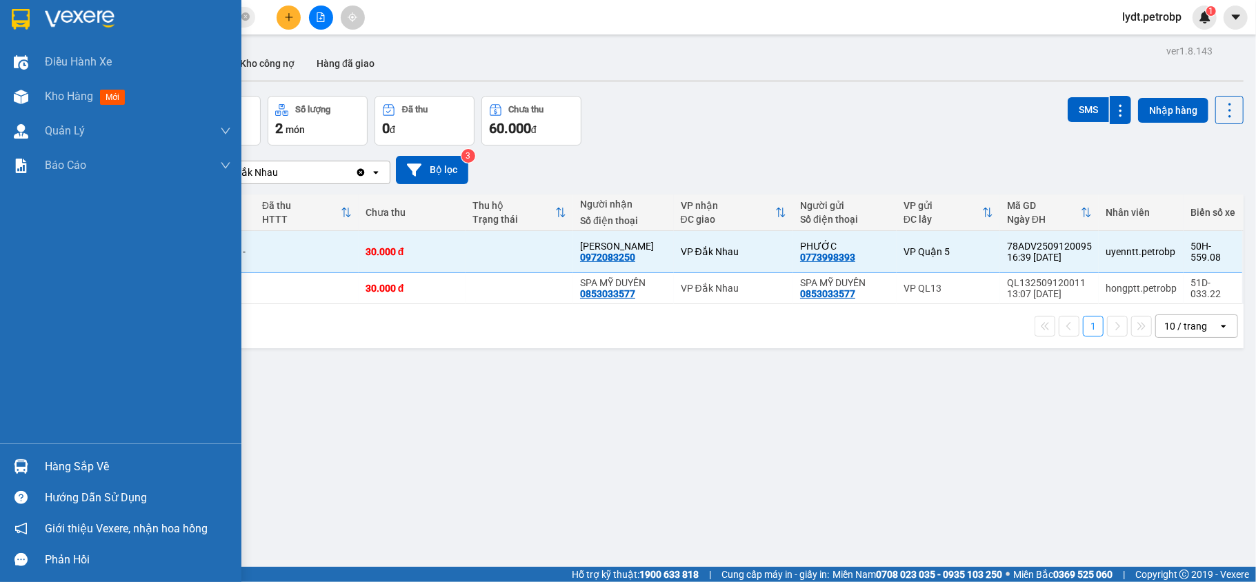
click at [53, 458] on div "Hàng sắp về" at bounding box center [138, 467] width 186 height 21
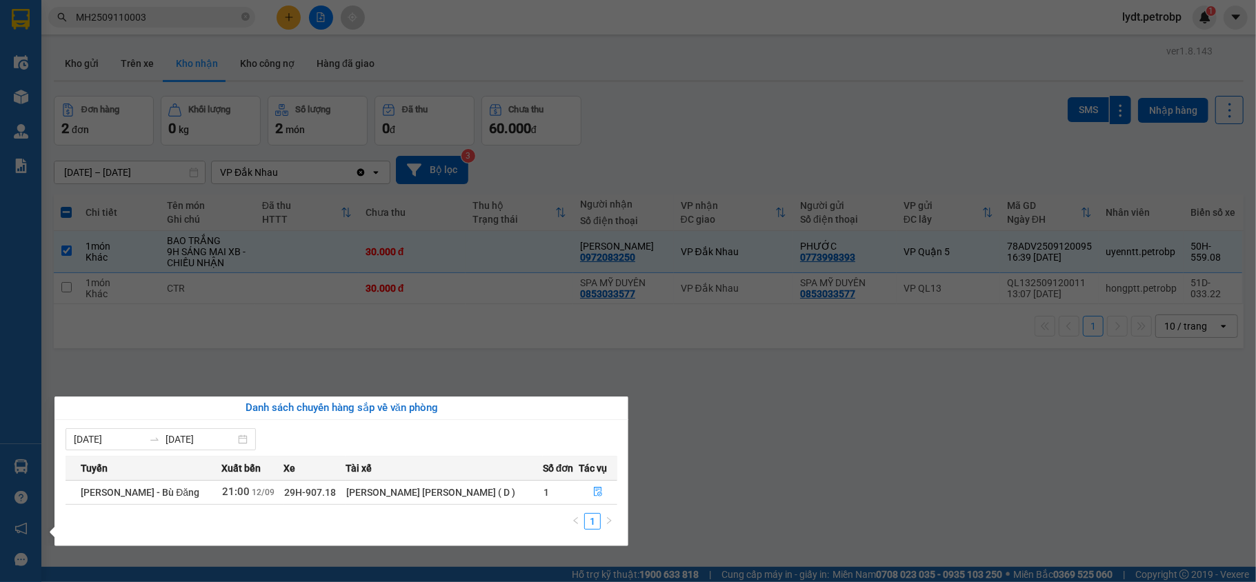
click at [470, 492] on div "[PERSON_NAME] [PERSON_NAME] ( D )" at bounding box center [444, 492] width 196 height 15
click at [516, 495] on div "[PERSON_NAME] [PERSON_NAME] ( D )" at bounding box center [444, 492] width 196 height 15
click at [517, 495] on div "[PERSON_NAME] [PERSON_NAME] ( D )" at bounding box center [444, 492] width 196 height 15
click at [593, 488] on icon "file-done" at bounding box center [598, 492] width 10 height 10
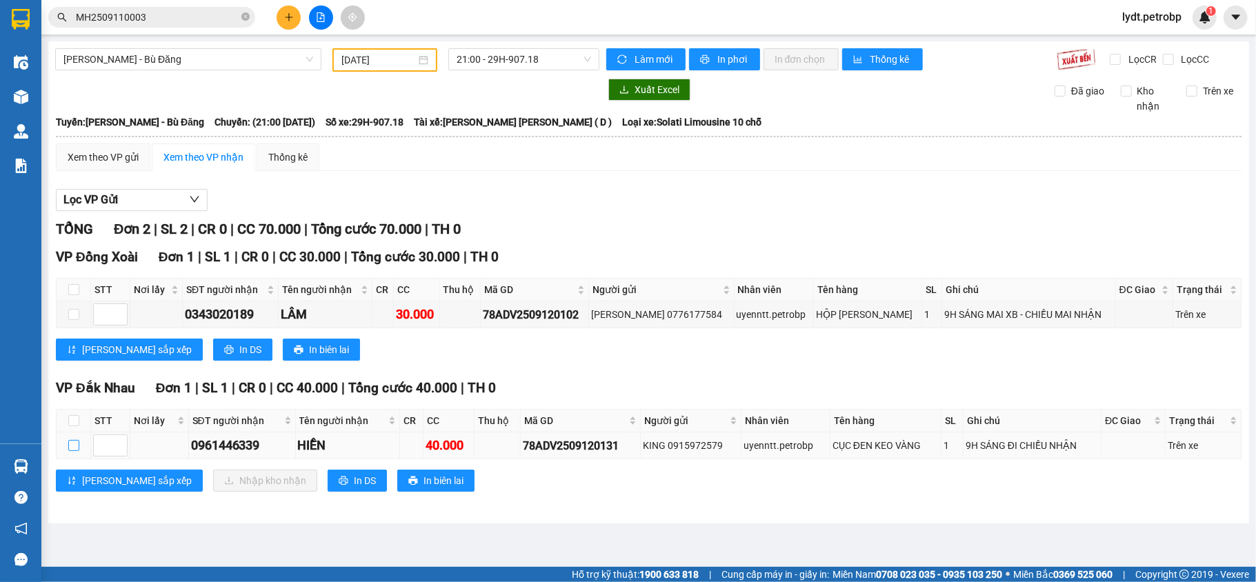
click at [73, 447] on input "checkbox" at bounding box center [73, 445] width 11 height 11
checkbox input "true"
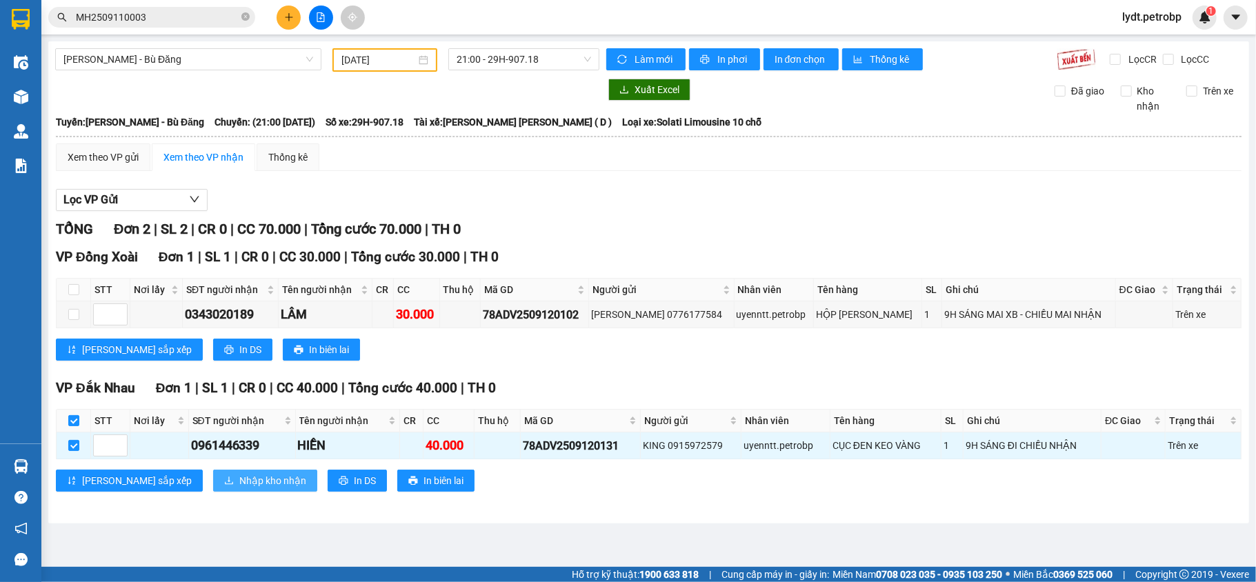
click at [239, 485] on span "Nhập kho nhận" at bounding box center [272, 480] width 67 height 15
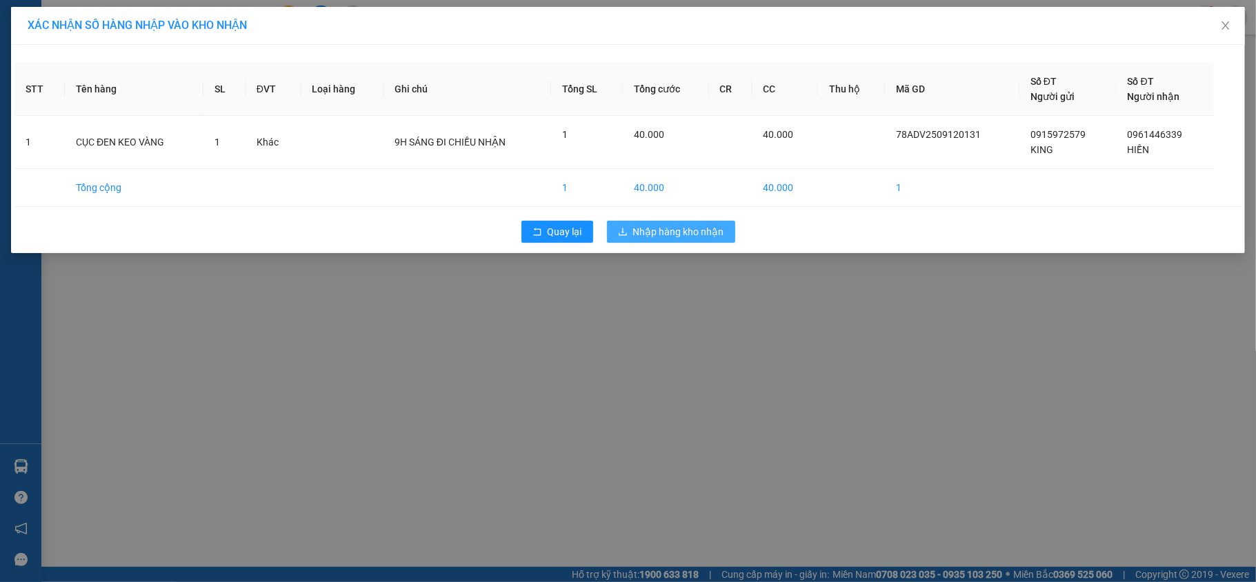
click at [704, 232] on span "Nhập hàng kho nhận" at bounding box center [678, 231] width 91 height 15
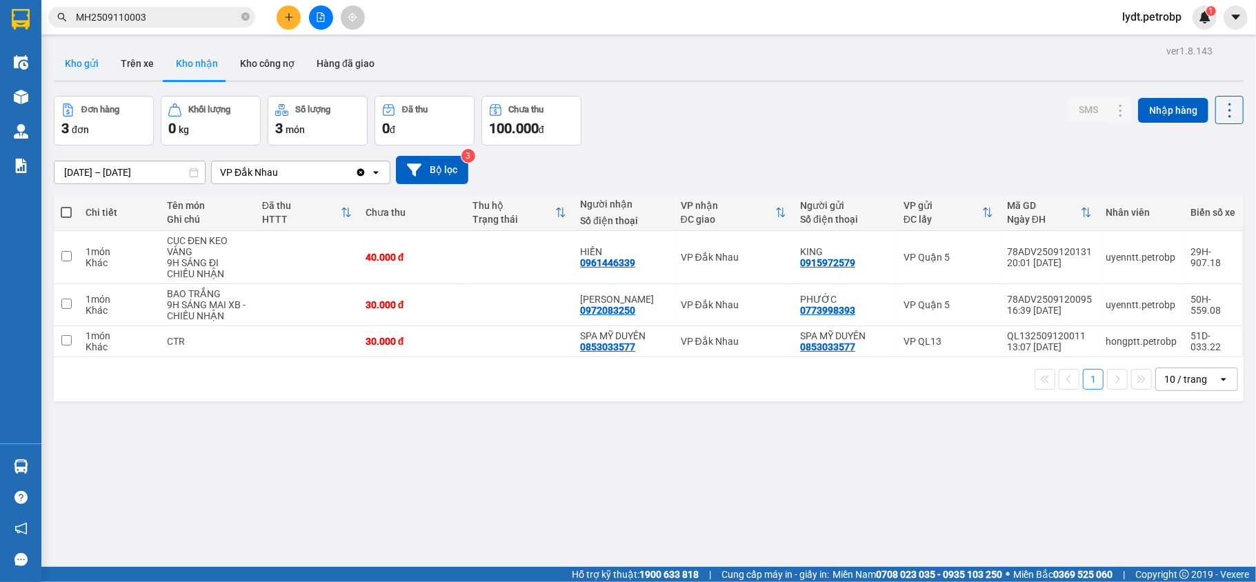
click at [74, 53] on button "Kho gửi" at bounding box center [82, 63] width 56 height 33
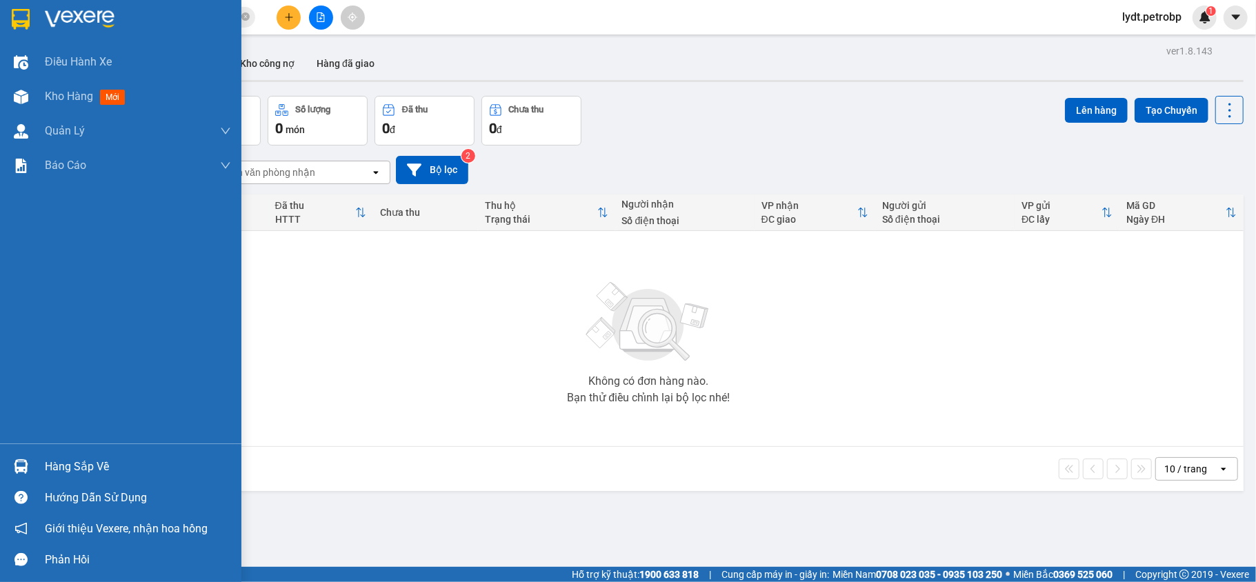
click at [25, 472] on img at bounding box center [21, 466] width 14 height 14
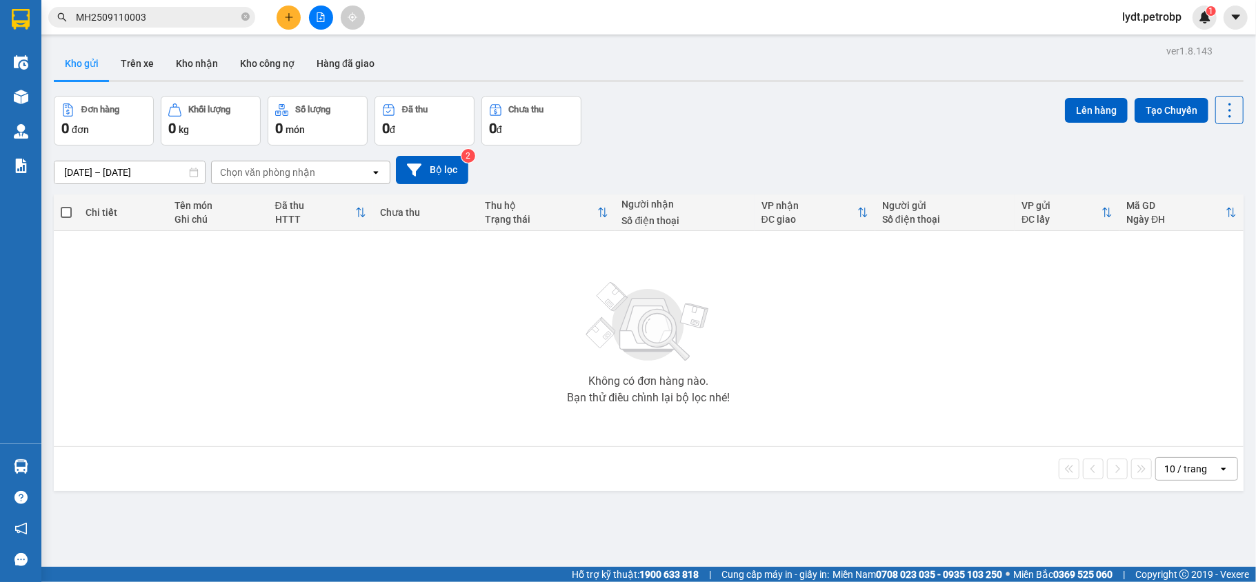
click at [392, 255] on section "Kết quả [PERSON_NAME] ( 1 ) Bộ lọc Mã ĐH Trạng thái Món hàng [PERSON_NAME] [PER…" at bounding box center [628, 291] width 1256 height 582
click at [185, 53] on button "Kho nhận" at bounding box center [197, 63] width 64 height 33
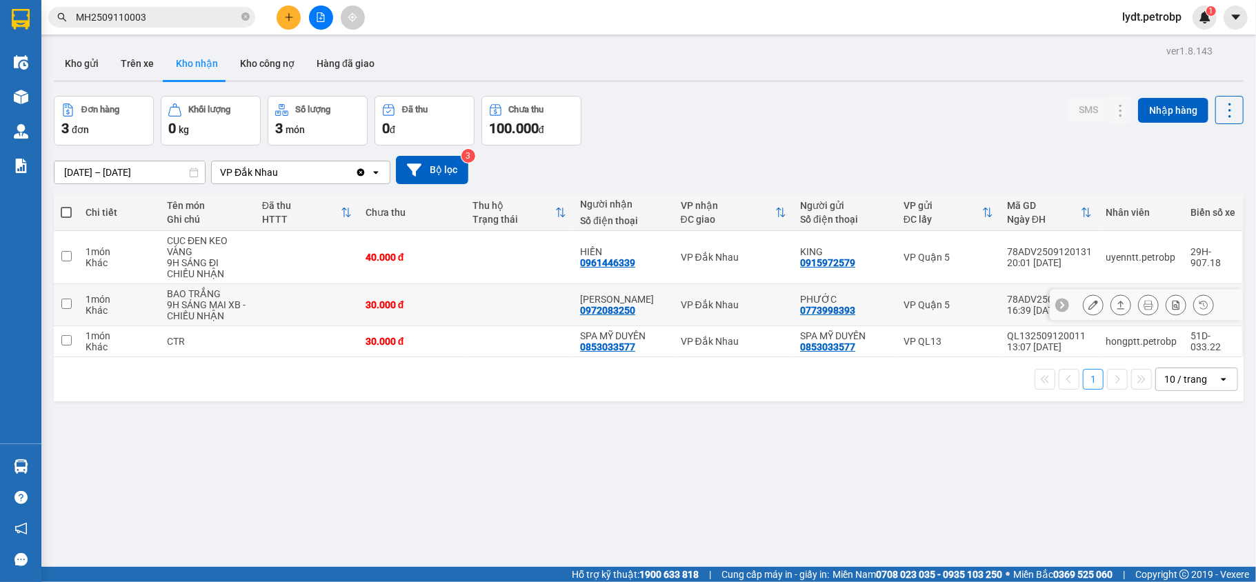
click at [1111, 301] on button at bounding box center [1120, 305] width 19 height 24
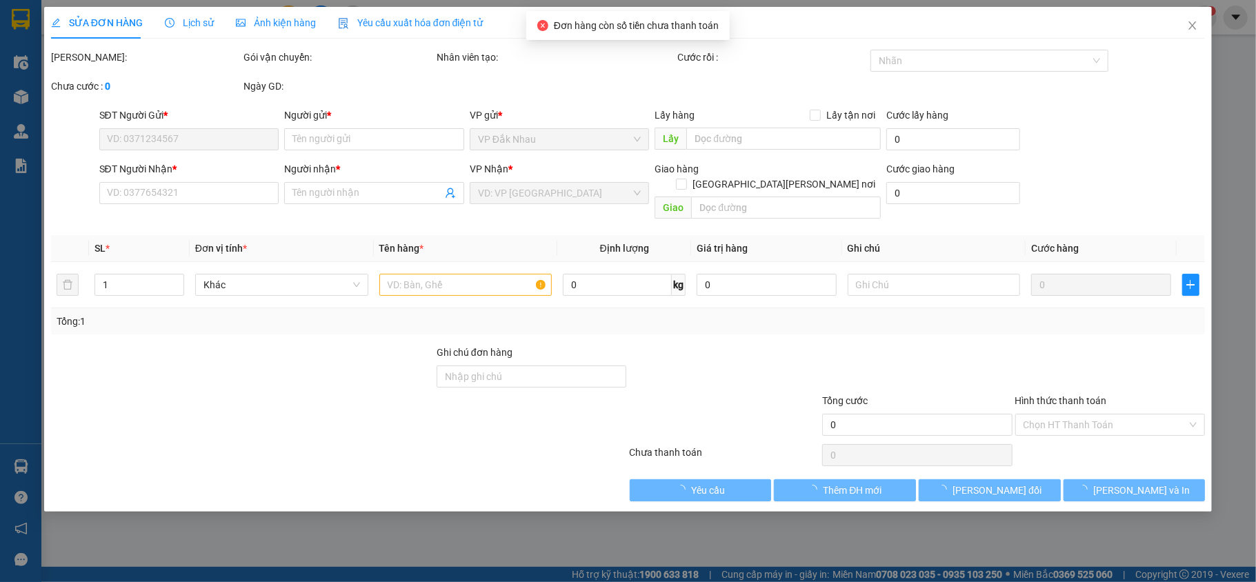
type input "0773998393"
type input "PHƯỚC"
type input "0972083250"
type input "[PERSON_NAME]"
type input "30.000"
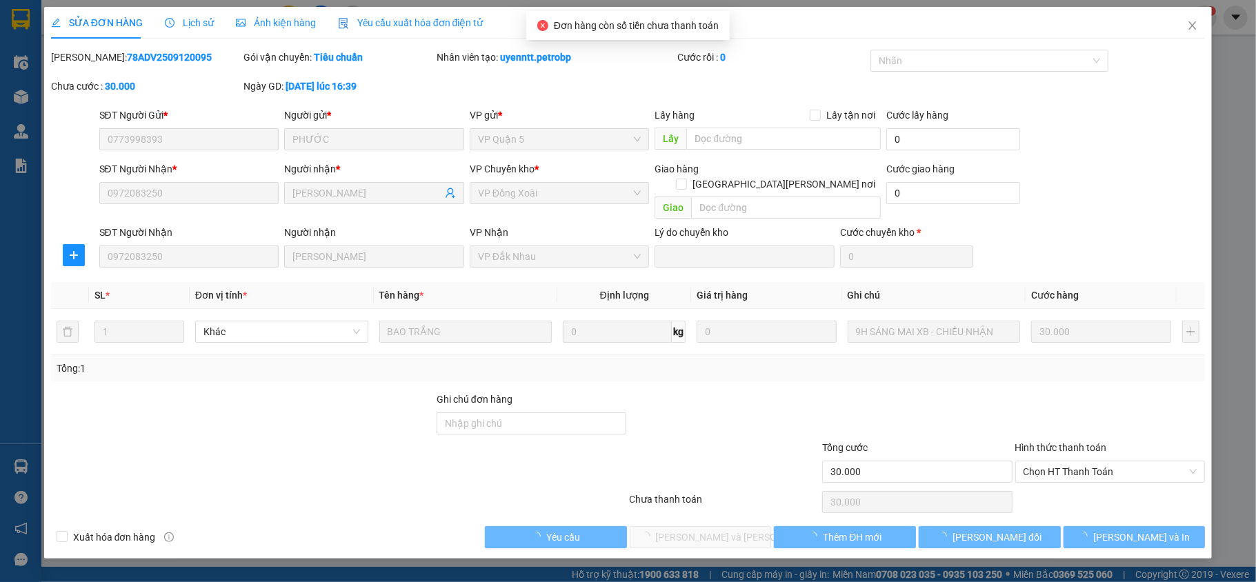
click at [1076, 406] on div at bounding box center [1110, 416] width 193 height 48
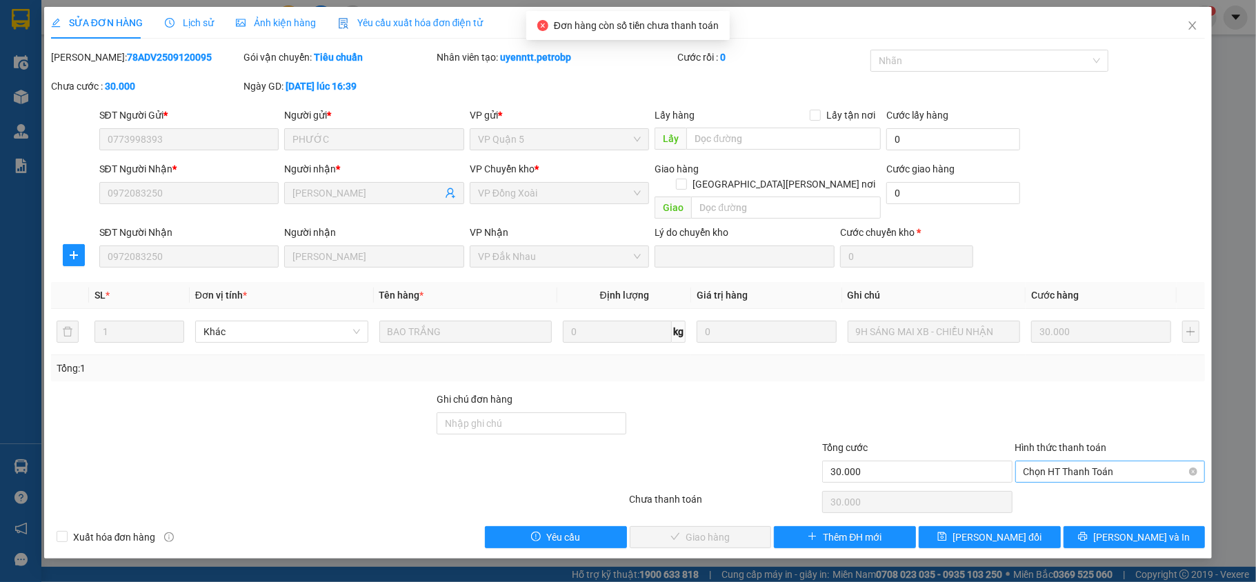
click at [1068, 461] on span "Chọn HT Thanh Toán" at bounding box center [1110, 471] width 174 height 21
click at [1072, 487] on div "Tại văn phòng" at bounding box center [1110, 485] width 174 height 15
type input "0"
click at [727, 530] on span "[PERSON_NAME] và [PERSON_NAME] hàng" at bounding box center [749, 537] width 186 height 15
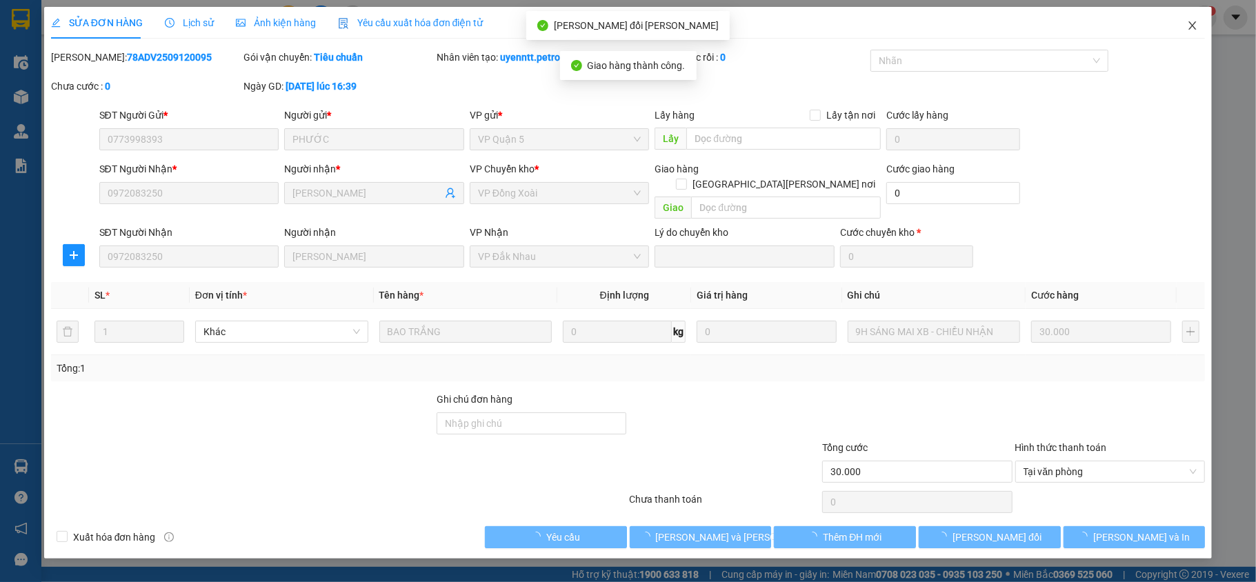
click at [1187, 23] on icon "close" at bounding box center [1192, 25] width 11 height 11
